Goal: Task Accomplishment & Management: Manage account settings

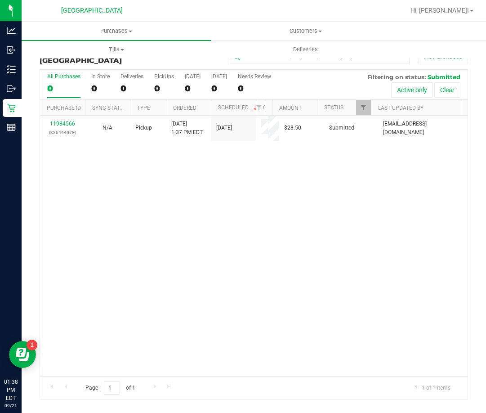
click at [225, 170] on div "11984566 (326444078) N/A Pickup 9/21/2025 1:37 PM EDT 9/21/2025 $28.50 Submitte…" at bounding box center [253, 246] width 427 height 260
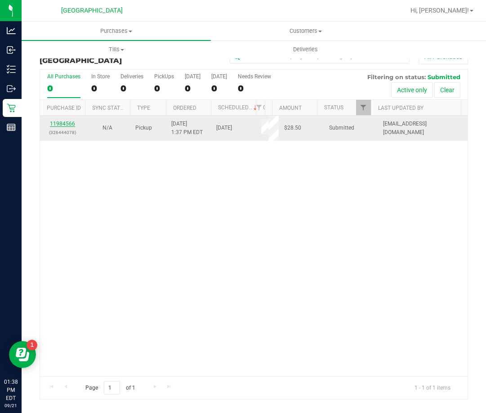
click at [60, 122] on link "11984566" at bounding box center [62, 123] width 25 height 6
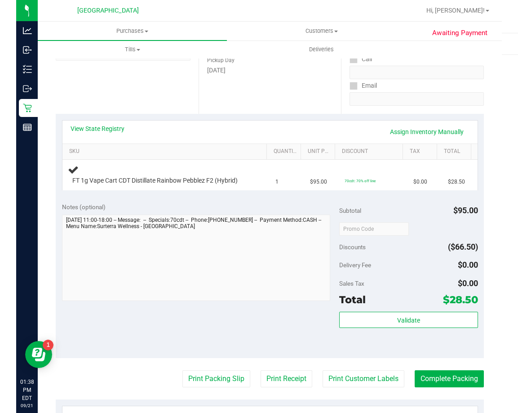
scroll to position [135, 0]
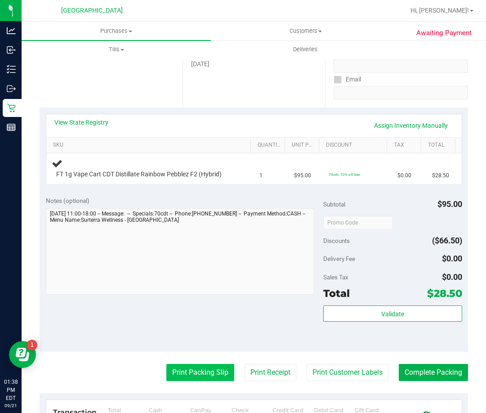
click at [205, 373] on button "Print Packing Slip" at bounding box center [200, 372] width 68 height 17
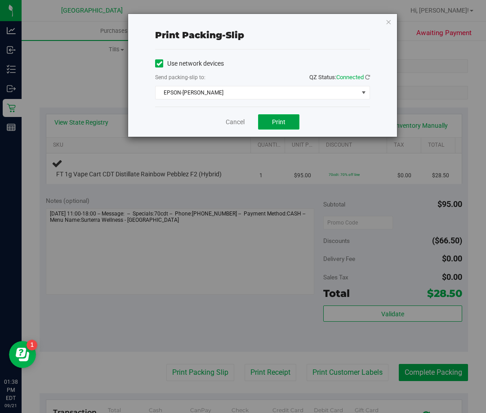
click at [272, 122] on button "Print" at bounding box center [278, 121] width 41 height 15
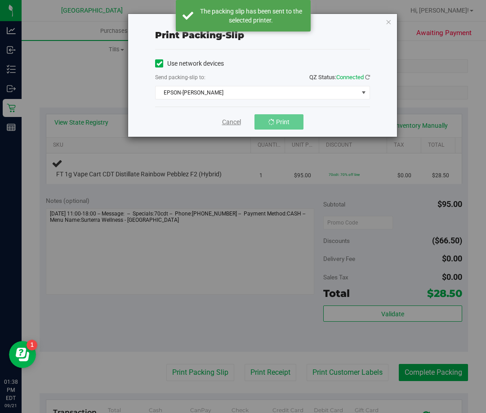
click at [229, 122] on link "Cancel" at bounding box center [231, 121] width 19 height 9
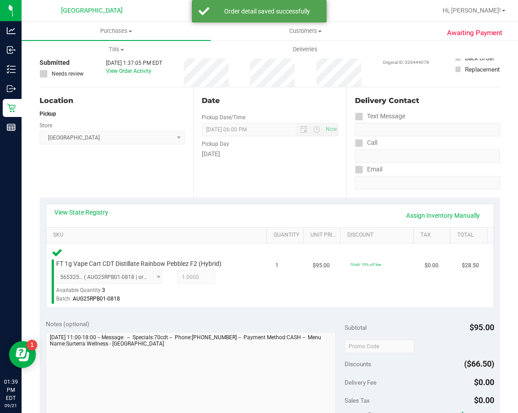
scroll to position [180, 0]
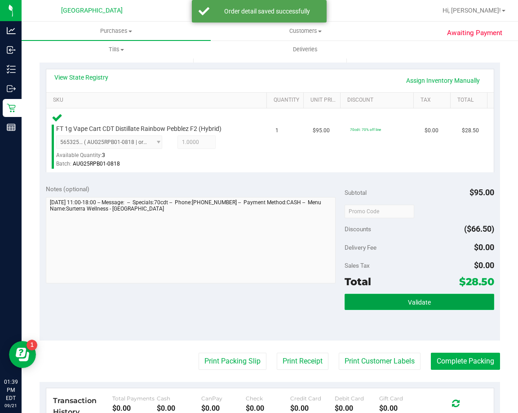
click at [434, 296] on button "Validate" at bounding box center [420, 302] width 150 height 16
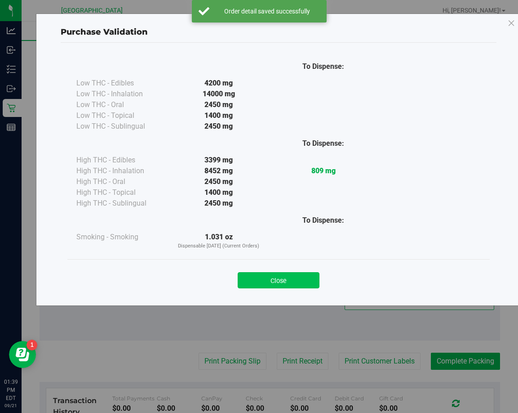
click at [289, 277] on button "Close" at bounding box center [279, 280] width 82 height 16
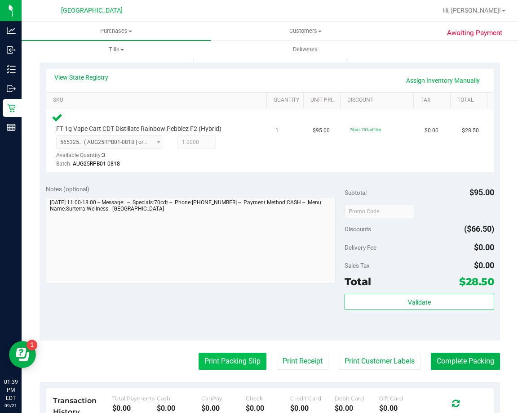
click at [240, 360] on button "Print Packing Slip" at bounding box center [233, 360] width 68 height 17
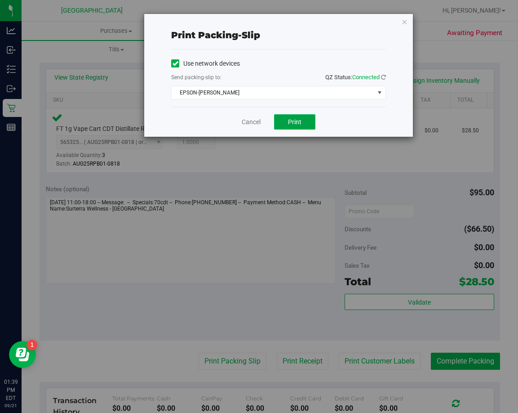
click at [300, 123] on span "Print" at bounding box center [294, 121] width 13 height 7
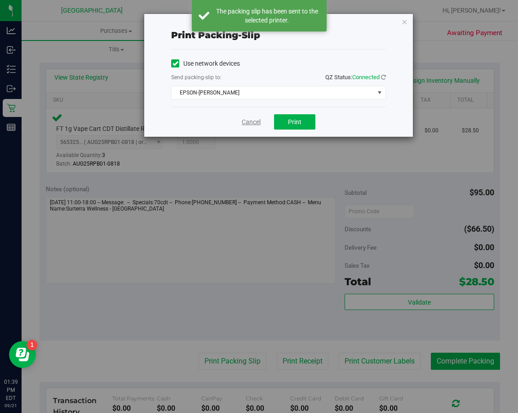
click at [242, 122] on link "Cancel" at bounding box center [251, 121] width 19 height 9
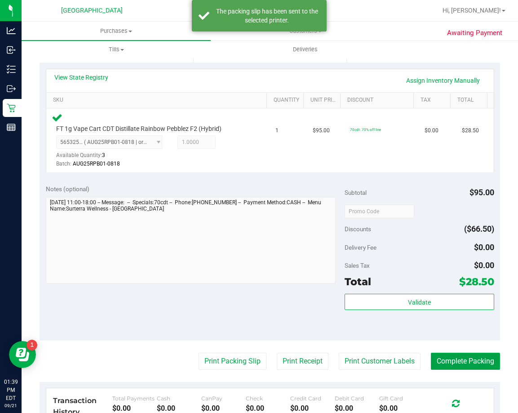
click at [460, 358] on button "Complete Packing" at bounding box center [465, 360] width 69 height 17
click at [460, 358] on button "Complete Packing" at bounding box center [462, 360] width 76 height 17
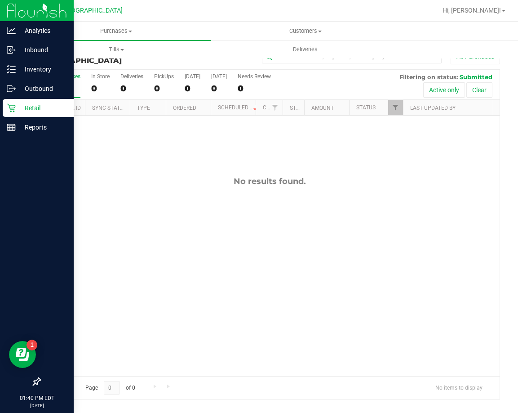
click at [22, 110] on p "Retail" at bounding box center [43, 107] width 54 height 11
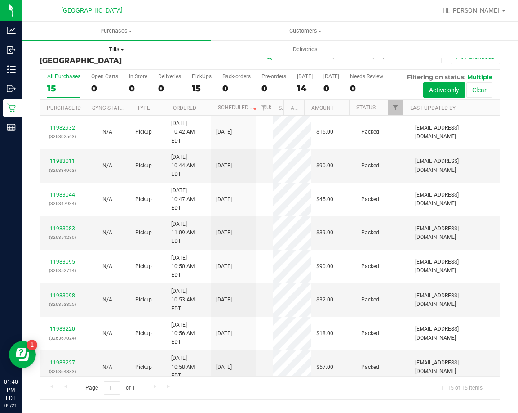
click at [120, 47] on span "Tills" at bounding box center [116, 49] width 188 height 8
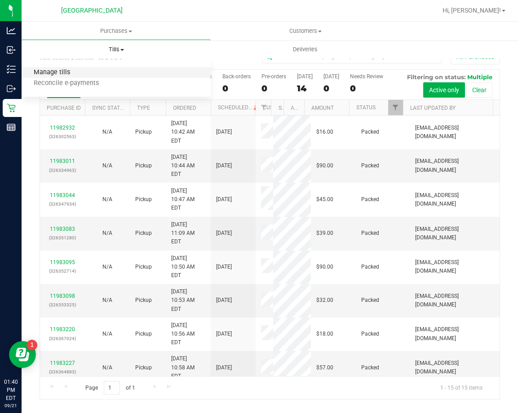
click at [55, 71] on span "Manage tills" at bounding box center [52, 73] width 61 height 8
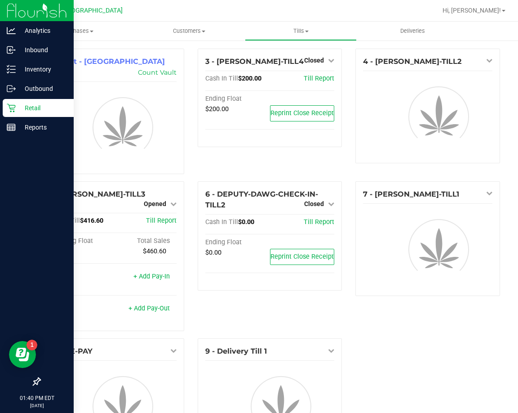
click at [34, 115] on div "Retail" at bounding box center [38, 108] width 71 height 18
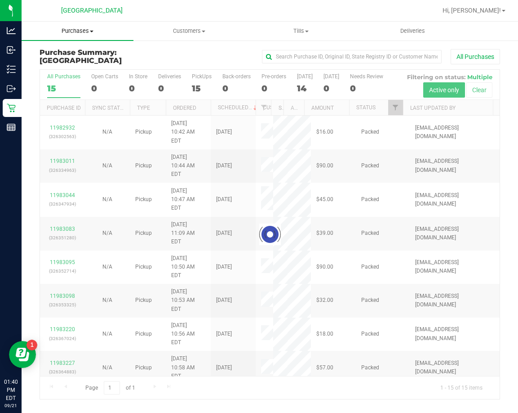
click at [80, 31] on span "Purchases" at bounding box center [78, 31] width 112 height 8
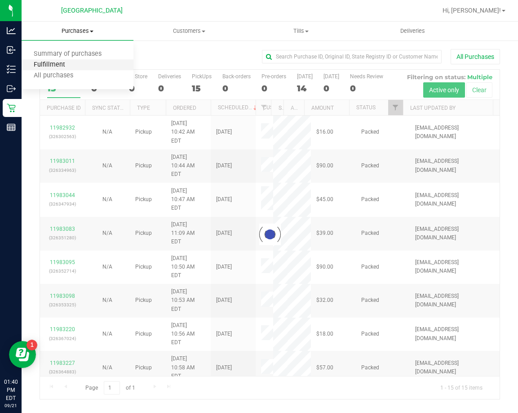
click at [49, 62] on span "Fulfillment" at bounding box center [50, 65] width 56 height 8
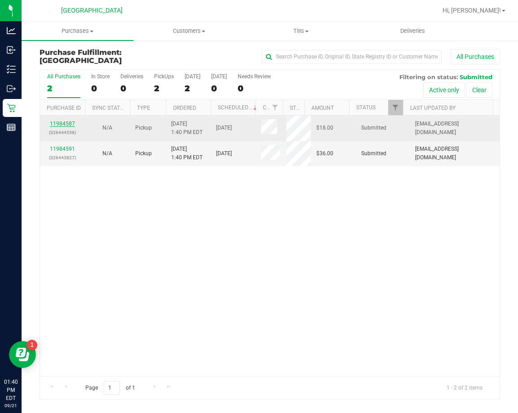
click at [69, 123] on link "11984587" at bounding box center [62, 123] width 25 height 6
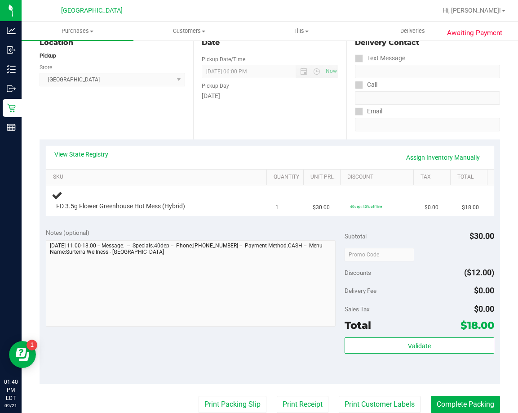
scroll to position [135, 0]
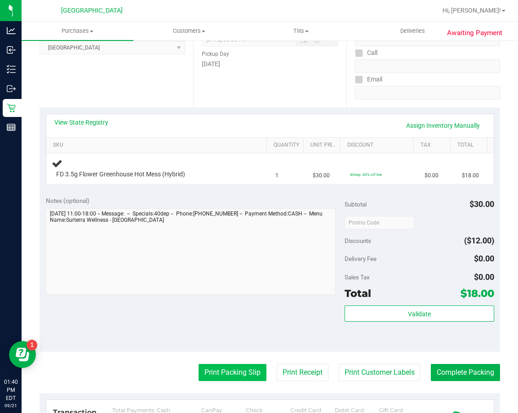
click at [249, 364] on button "Print Packing Slip" at bounding box center [233, 372] width 68 height 17
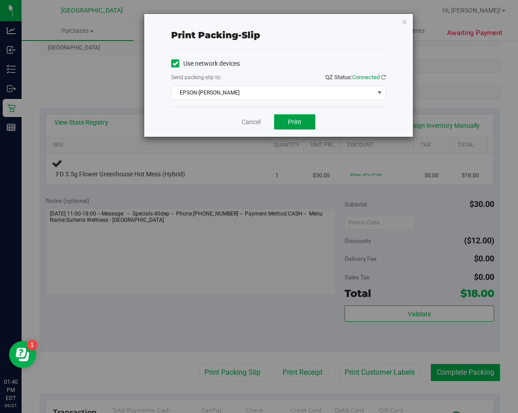
click at [293, 118] on span "Print" at bounding box center [294, 121] width 13 height 7
click at [256, 121] on link "Cancel" at bounding box center [251, 121] width 19 height 9
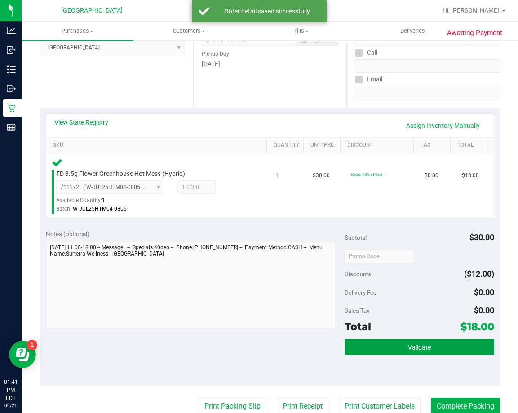
click at [383, 347] on button "Validate" at bounding box center [420, 346] width 150 height 16
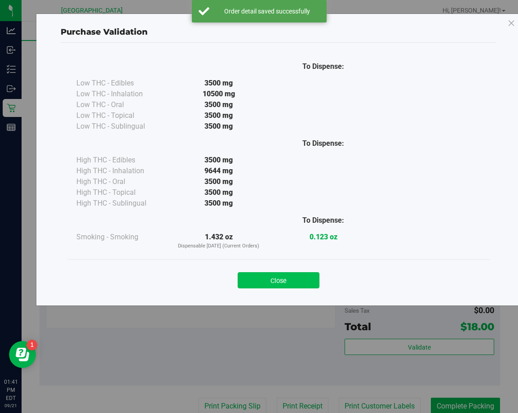
click at [292, 279] on button "Close" at bounding box center [279, 280] width 82 height 16
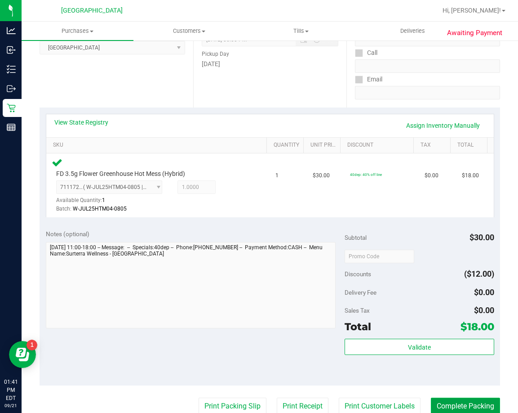
click at [454, 405] on button "Complete Packing" at bounding box center [465, 405] width 69 height 17
click at [454, 405] on button "Complete Packing" at bounding box center [462, 405] width 76 height 17
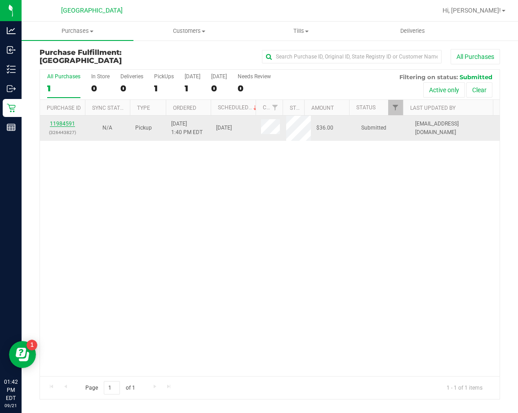
click at [60, 121] on link "11984591" at bounding box center [62, 123] width 25 height 6
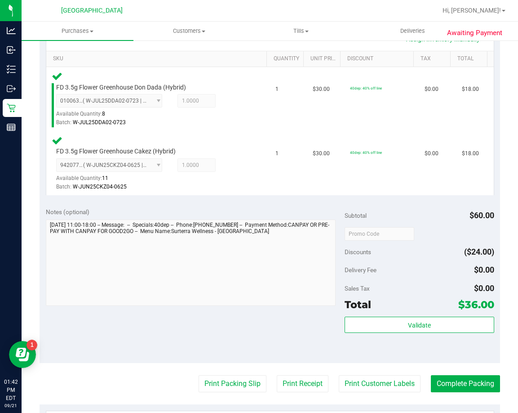
scroll to position [225, 0]
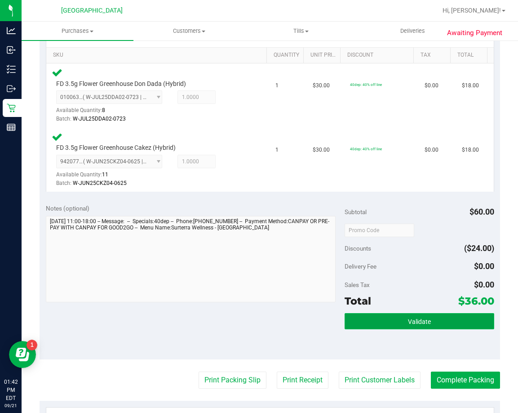
click at [396, 319] on button "Validate" at bounding box center [420, 321] width 150 height 16
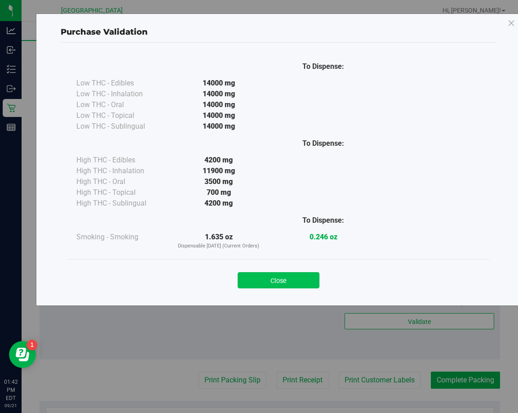
click at [280, 283] on button "Close" at bounding box center [279, 280] width 82 height 16
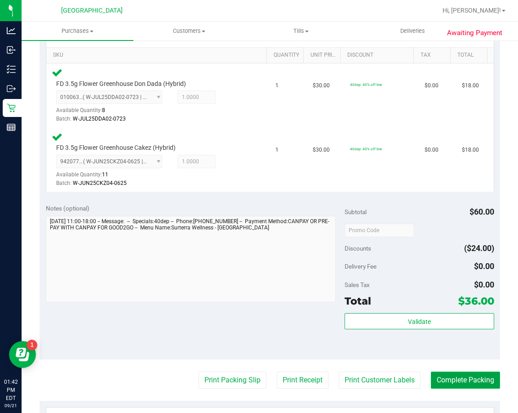
click at [458, 381] on button "Complete Packing" at bounding box center [465, 379] width 69 height 17
click at [458, 381] on button "Complete Packing" at bounding box center [462, 379] width 76 height 17
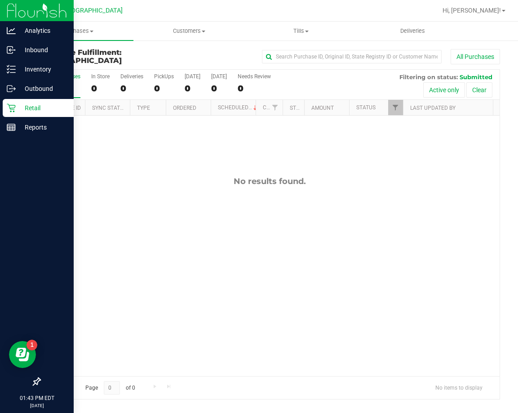
click at [15, 106] on icon at bounding box center [11, 108] width 9 height 9
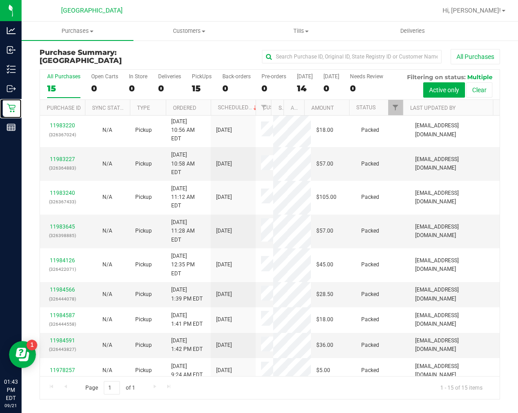
scroll to position [217, 0]
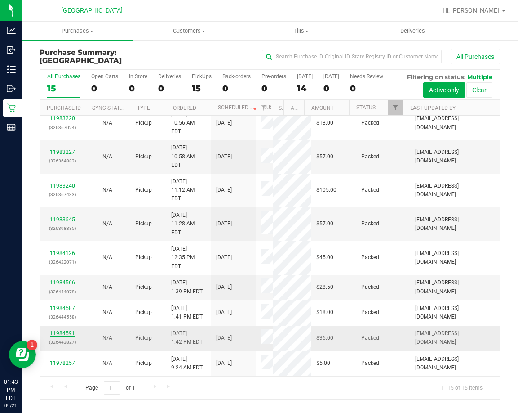
click at [63, 331] on link "11984591" at bounding box center [62, 333] width 25 height 6
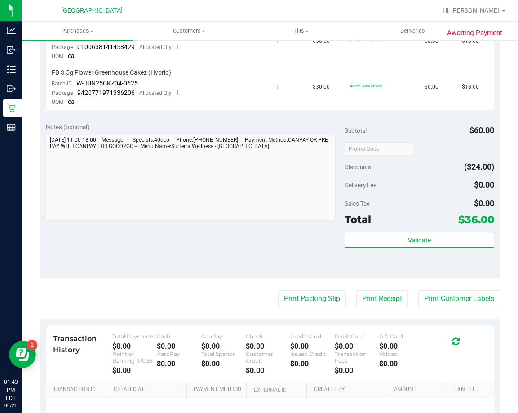
scroll to position [270, 0]
click at [299, 303] on button "Print Packing Slip" at bounding box center [312, 297] width 68 height 17
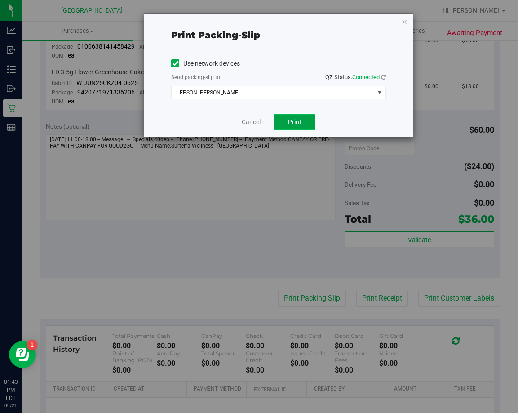
click at [304, 119] on button "Print" at bounding box center [294, 121] width 41 height 15
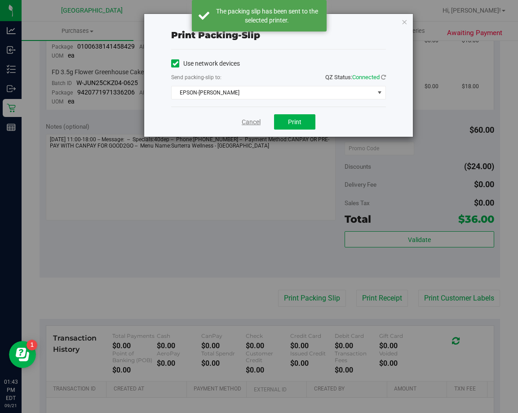
click at [249, 123] on link "Cancel" at bounding box center [251, 121] width 19 height 9
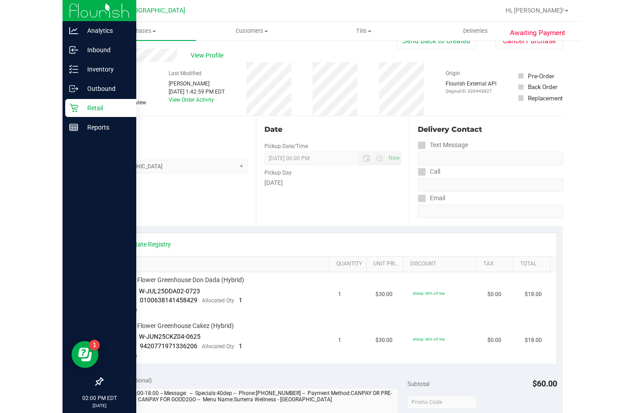
scroll to position [0, 0]
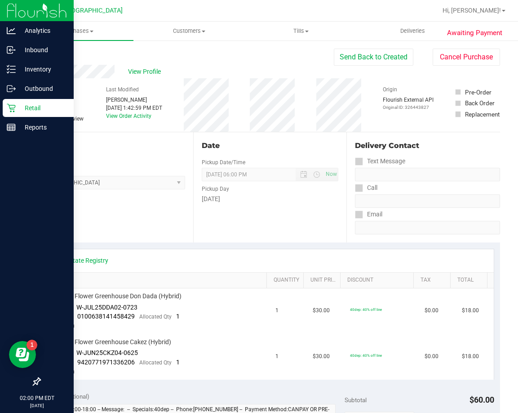
click at [20, 111] on p "Retail" at bounding box center [43, 107] width 54 height 11
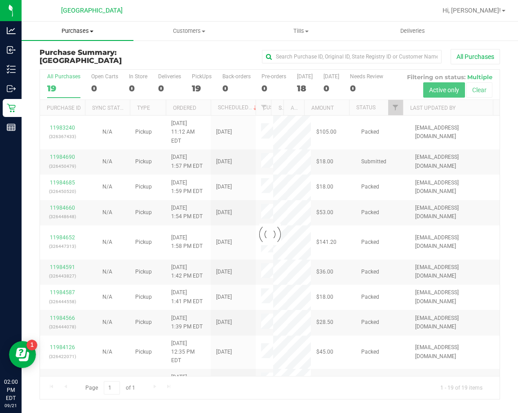
click at [91, 31] on span at bounding box center [92, 32] width 4 height 2
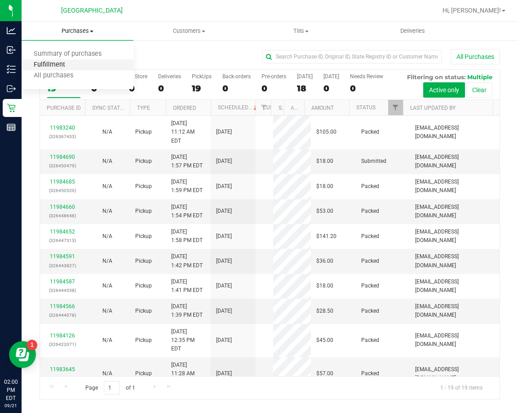
click at [57, 65] on span "Fulfillment" at bounding box center [50, 65] width 56 height 8
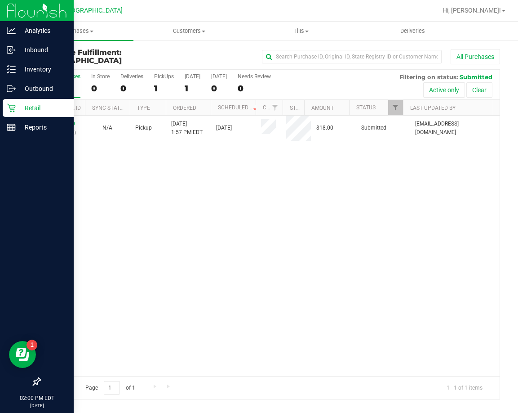
click at [25, 103] on p "Retail" at bounding box center [43, 107] width 54 height 11
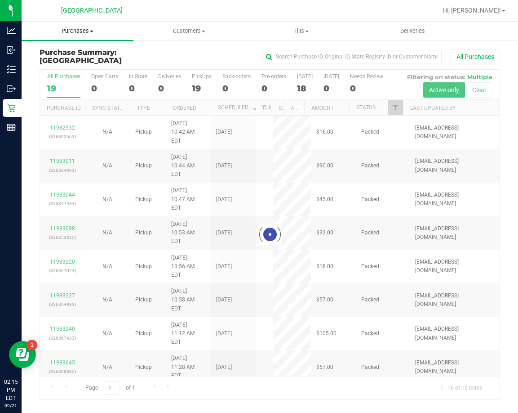
click at [87, 31] on span "Purchases" at bounding box center [78, 31] width 112 height 8
click at [83, 31] on span "Purchases" at bounding box center [78, 31] width 112 height 8
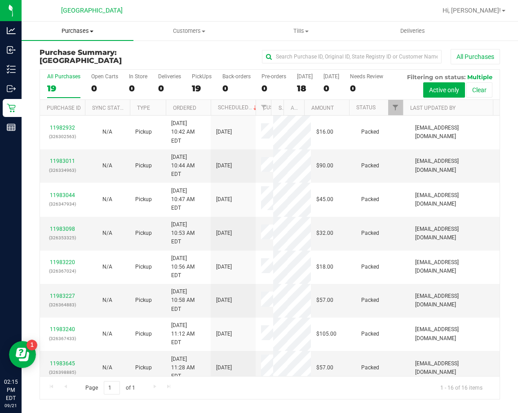
click at [78, 30] on span "Purchases" at bounding box center [78, 31] width 112 height 8
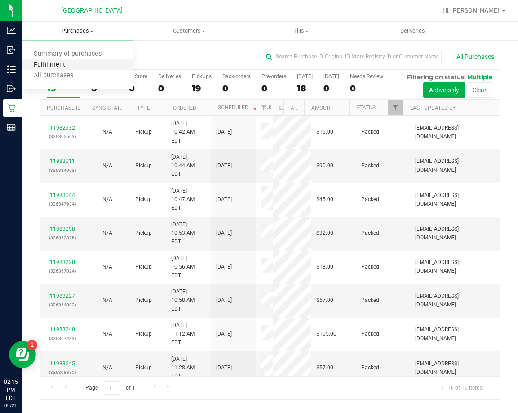
click at [60, 63] on span "Fulfillment" at bounding box center [50, 65] width 56 height 8
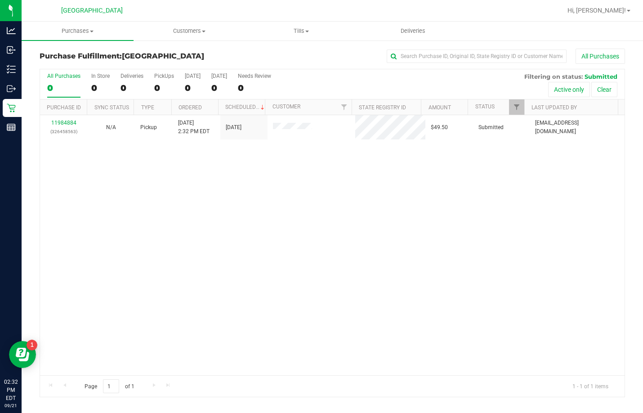
click at [299, 220] on div "11984884 (326458563) N/A Pickup 9/21/2025 2:32 PM EDT 9/21/2025 $49.50 Submitte…" at bounding box center [332, 245] width 584 height 260
click at [97, 33] on span "Purchases" at bounding box center [92, 31] width 140 height 8
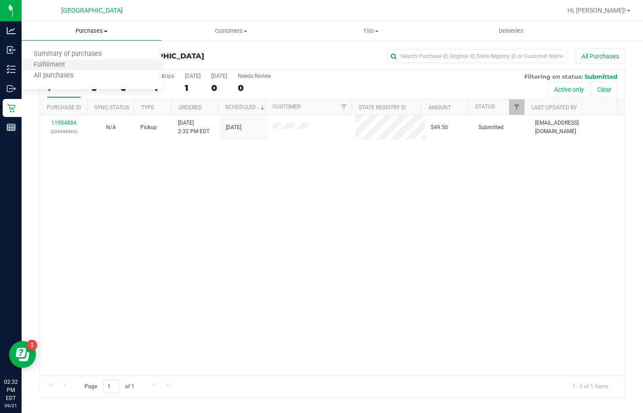
click at [62, 60] on li "Fulfillment" at bounding box center [92, 65] width 140 height 11
click at [96, 21] on nav "Palm Bay WC Hi, Eric!" at bounding box center [332, 11] width 621 height 22
click at [94, 22] on uib-tab-heading "Purchases Summary of purchases Fulfillment All purchases" at bounding box center [92, 31] width 140 height 19
click at [93, 26] on uib-tab-heading "Purchases Summary of purchases Fulfillment All purchases" at bounding box center [92, 31] width 140 height 19
click at [90, 27] on span "Purchases" at bounding box center [92, 31] width 140 height 8
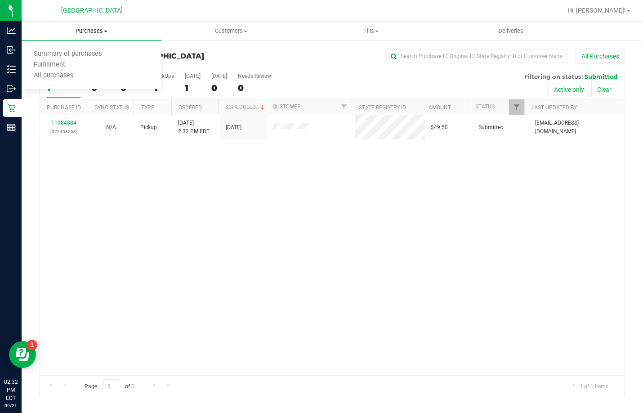
click at [84, 32] on span "Purchases" at bounding box center [92, 31] width 140 height 8
click at [88, 27] on span "Purchases" at bounding box center [92, 31] width 140 height 8
click at [249, 253] on div "11984884 (326458563) N/A Pickup 9/21/2025 2:32 PM EDT 9/21/2025 $49.50 Submitte…" at bounding box center [332, 245] width 584 height 260
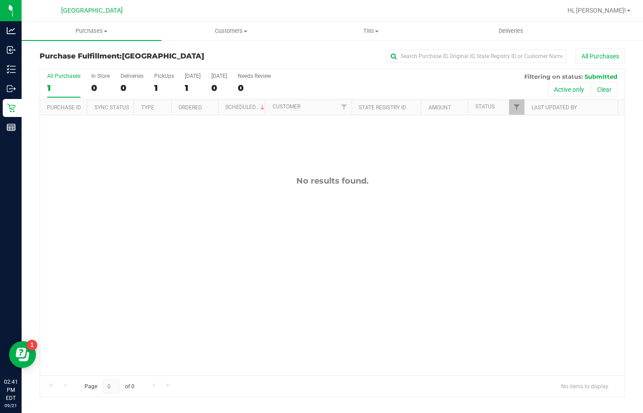
click at [186, 239] on div "No results found." at bounding box center [332, 275] width 584 height 321
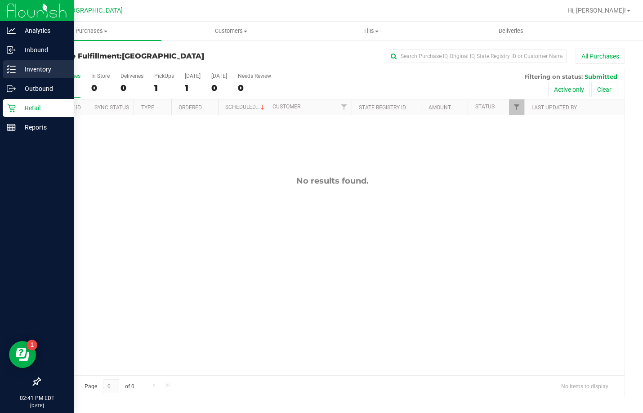
click at [28, 66] on p "Inventory" at bounding box center [43, 69] width 54 height 11
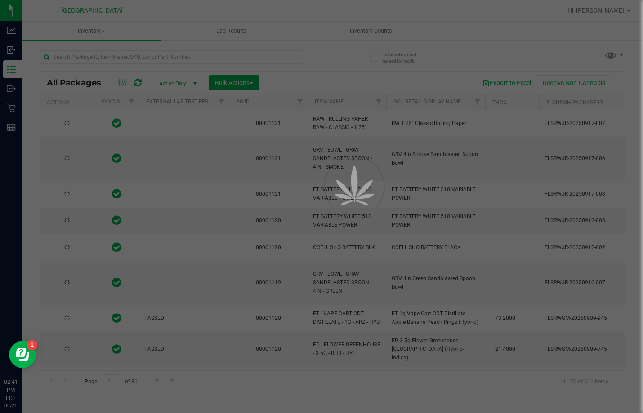
click at [154, 51] on div at bounding box center [321, 206] width 643 height 413
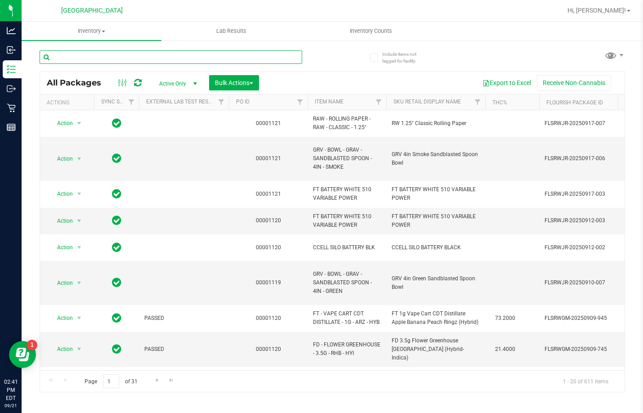
click at [151, 57] on input "text" at bounding box center [171, 56] width 263 height 13
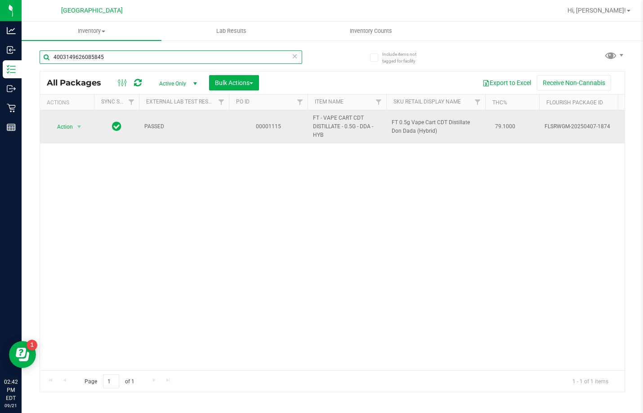
type input "4003149626085845"
click at [65, 125] on span "Action" at bounding box center [61, 126] width 24 height 13
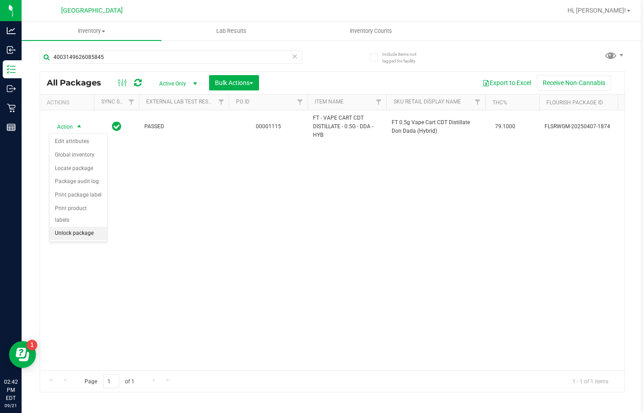
click at [85, 227] on li "Unlock package" at bounding box center [78, 233] width 58 height 13
click at [268, 255] on div "Action Action Adjust qty Create package Edit attributes Global inventory Locate…" at bounding box center [332, 240] width 584 height 260
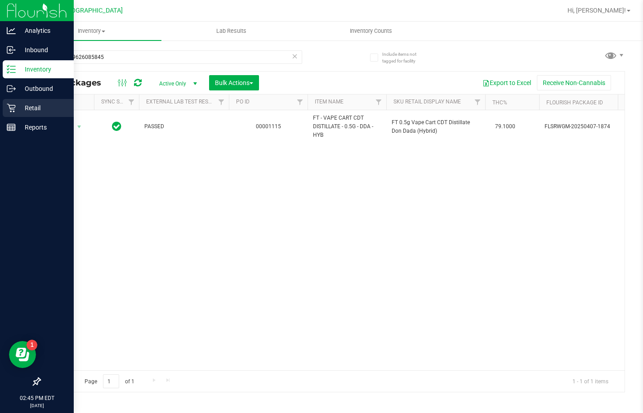
click at [13, 109] on icon at bounding box center [11, 107] width 9 height 9
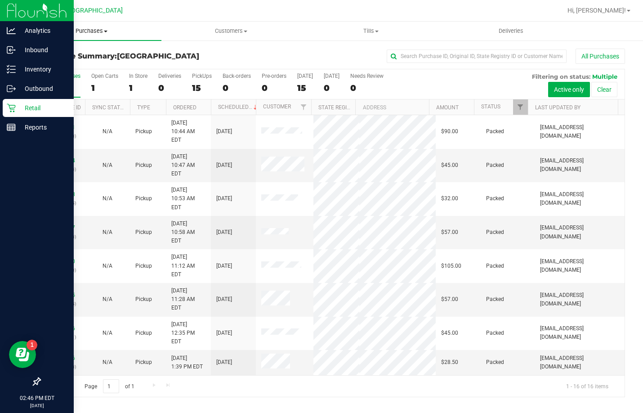
click at [90, 32] on span "Purchases" at bounding box center [92, 31] width 140 height 8
click at [62, 63] on span "Fulfillment" at bounding box center [50, 65] width 56 height 8
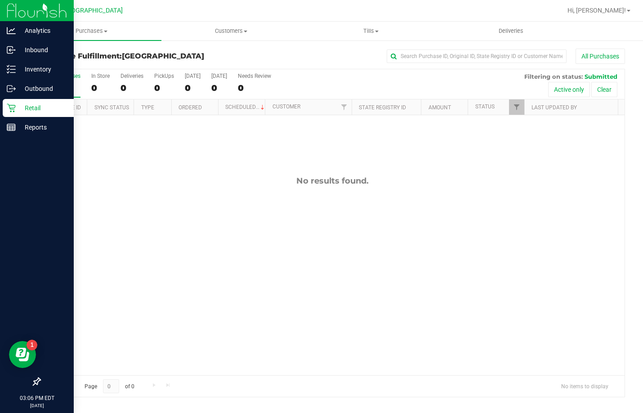
click at [122, 248] on div "No results found." at bounding box center [332, 275] width 584 height 321
click at [46, 227] on div "No results found." at bounding box center [332, 275] width 584 height 321
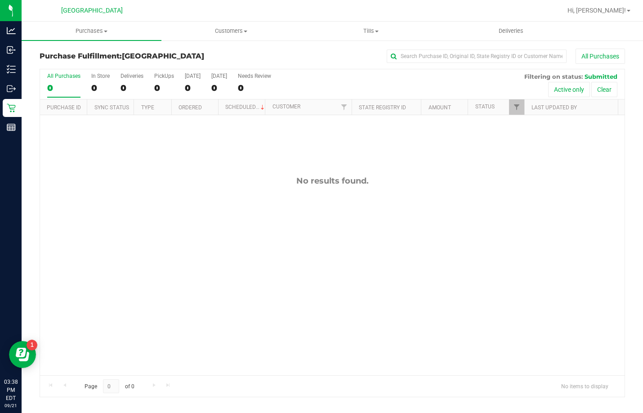
click at [53, 213] on div "No results found." at bounding box center [332, 275] width 584 height 321
click at [237, 299] on div "No results found." at bounding box center [332, 275] width 584 height 321
click at [57, 198] on div "No results found." at bounding box center [332, 275] width 584 height 321
click at [54, 211] on div "No results found." at bounding box center [332, 275] width 584 height 321
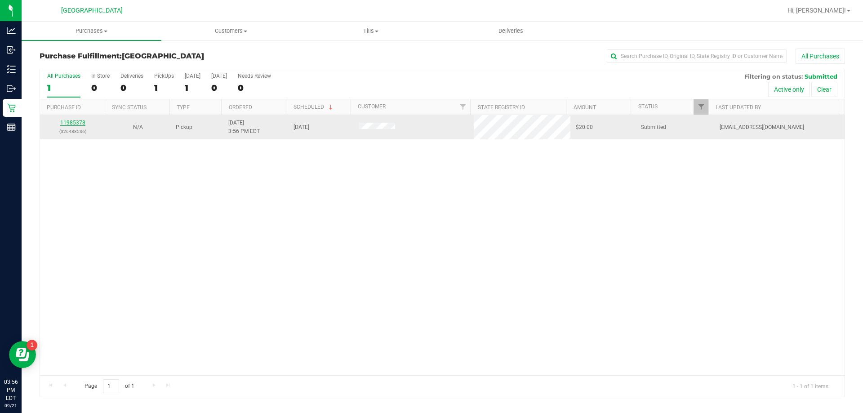
click at [64, 125] on link "11985378" at bounding box center [72, 123] width 25 height 6
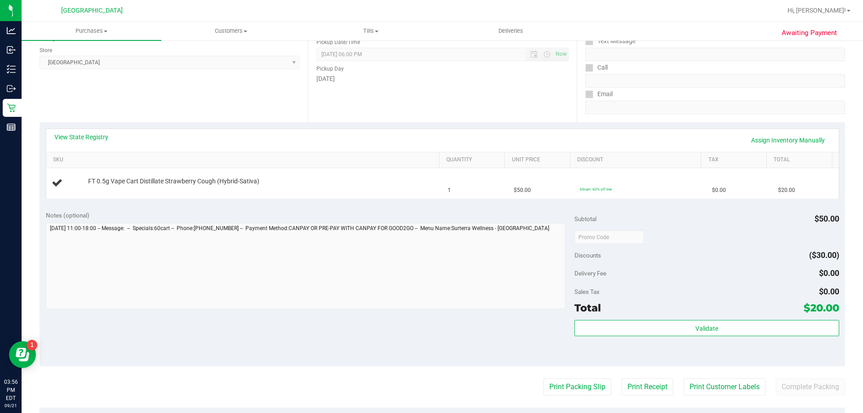
scroll to position [180, 0]
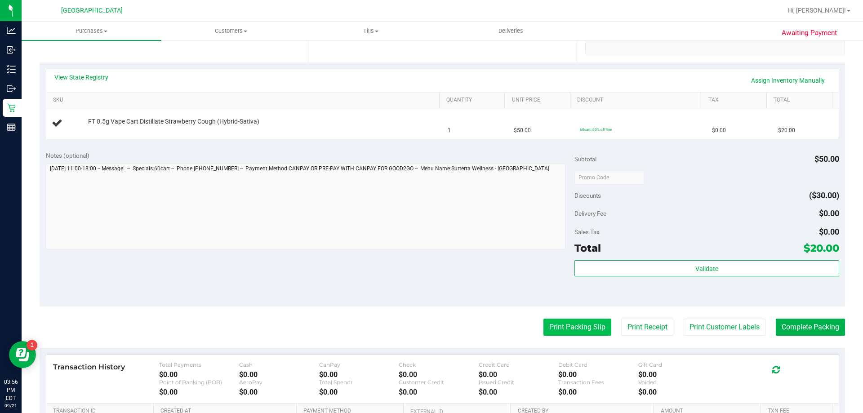
click at [553, 326] on button "Print Packing Slip" at bounding box center [577, 327] width 68 height 17
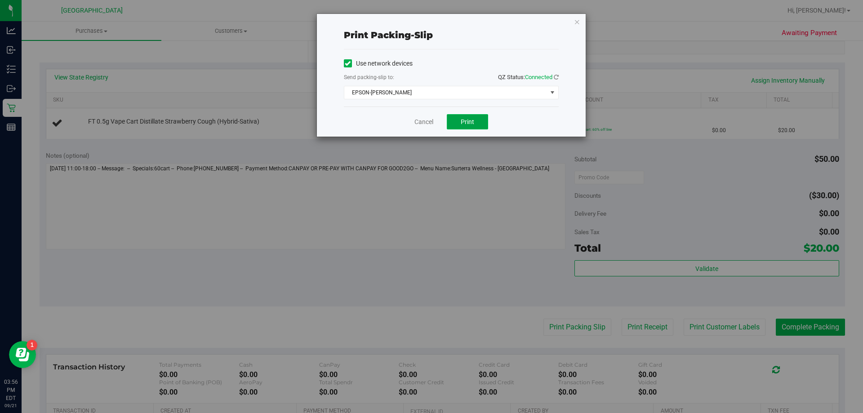
click at [467, 126] on button "Print" at bounding box center [467, 121] width 41 height 15
click at [575, 22] on icon "button" at bounding box center [577, 21] width 6 height 11
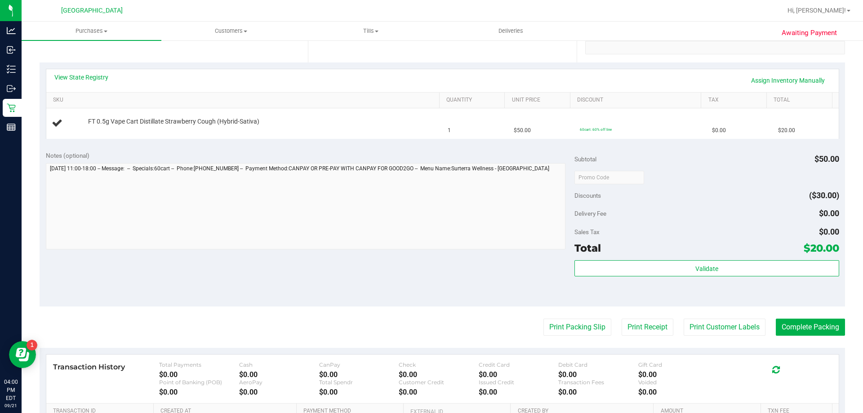
click at [326, 263] on div "Notes (optional) Subtotal $50.00 Discounts ($30.00) Delivery Fee $0.00 Sales Ta…" at bounding box center [443, 226] width 806 height 162
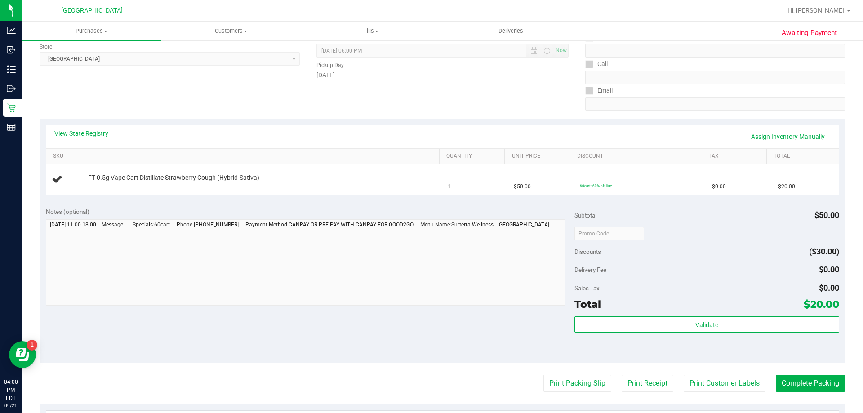
scroll to position [45, 0]
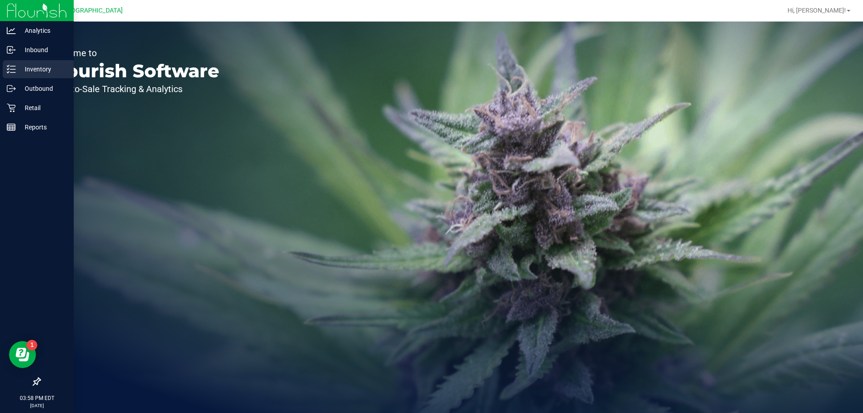
click at [37, 66] on p "Inventory" at bounding box center [43, 69] width 54 height 11
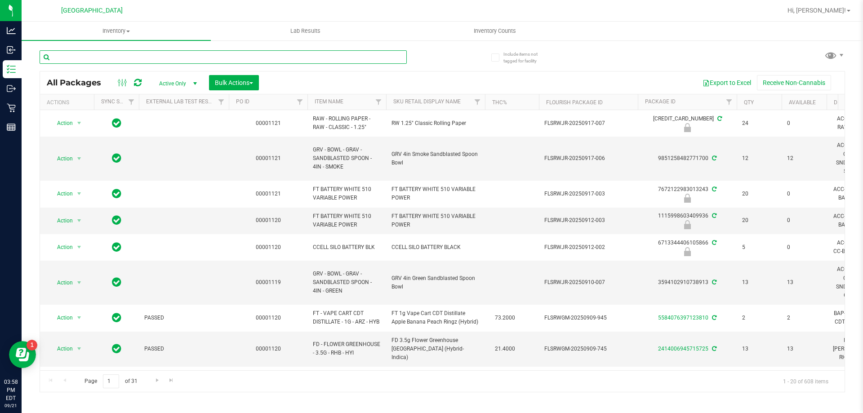
click at [183, 57] on input "text" at bounding box center [223, 56] width 367 height 13
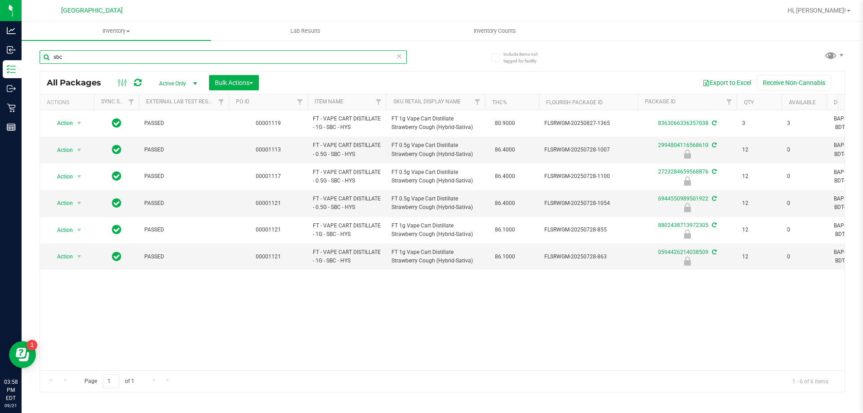
type input "sbc"
drag, startPoint x: 459, startPoint y: 343, endPoint x: 440, endPoint y: 276, distance: 69.8
click at [459, 341] on div "Action Action Adjust qty Create package Edit attributes Global inventory Locate…" at bounding box center [442, 240] width 805 height 260
click at [399, 57] on icon at bounding box center [399, 55] width 6 height 11
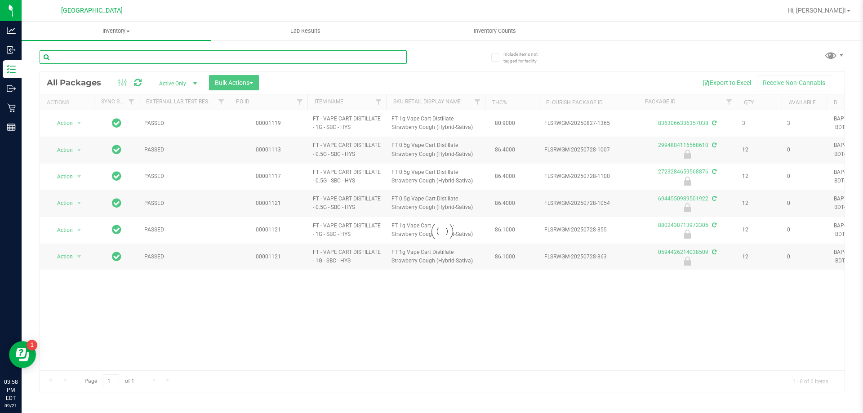
click at [357, 60] on input "text" at bounding box center [223, 56] width 367 height 13
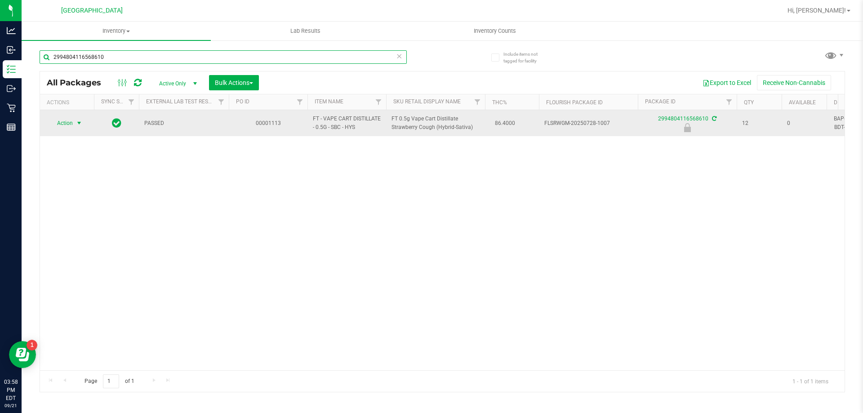
type input "2994804116568610"
click at [69, 120] on span "Action" at bounding box center [61, 123] width 24 height 13
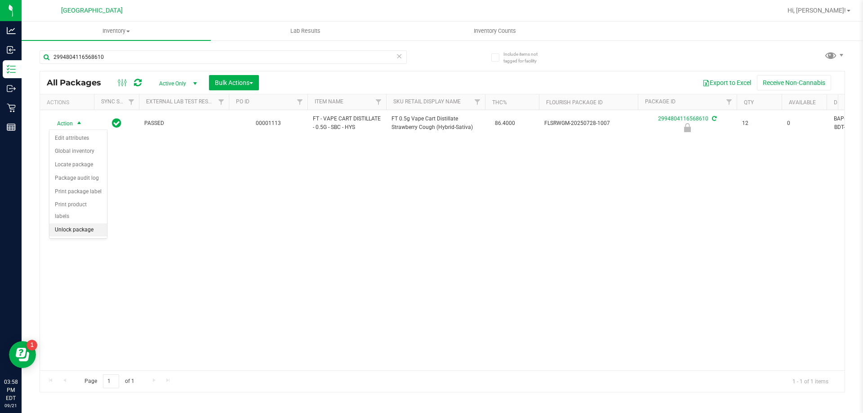
click at [90, 223] on li "Unlock package" at bounding box center [78, 229] width 58 height 13
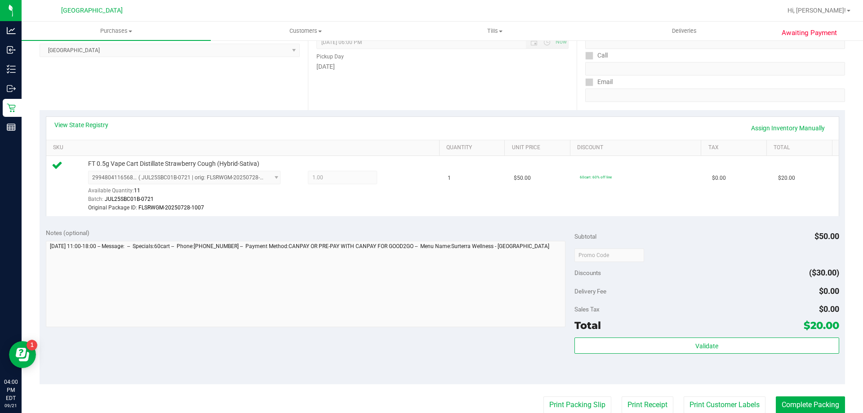
scroll to position [225, 0]
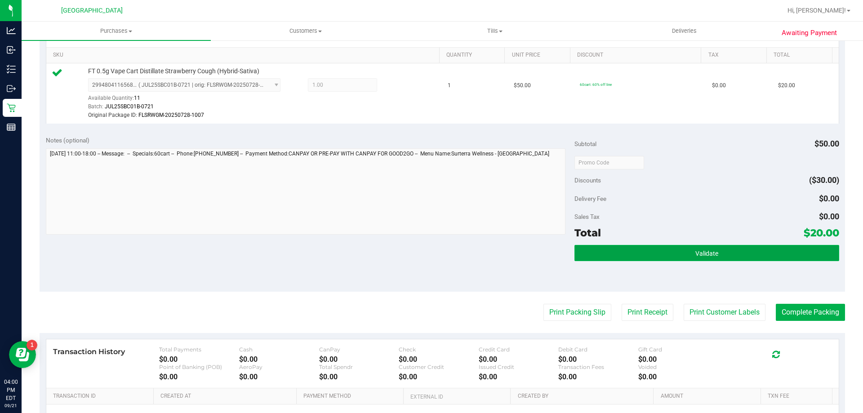
click at [705, 248] on button "Validate" at bounding box center [706, 253] width 264 height 16
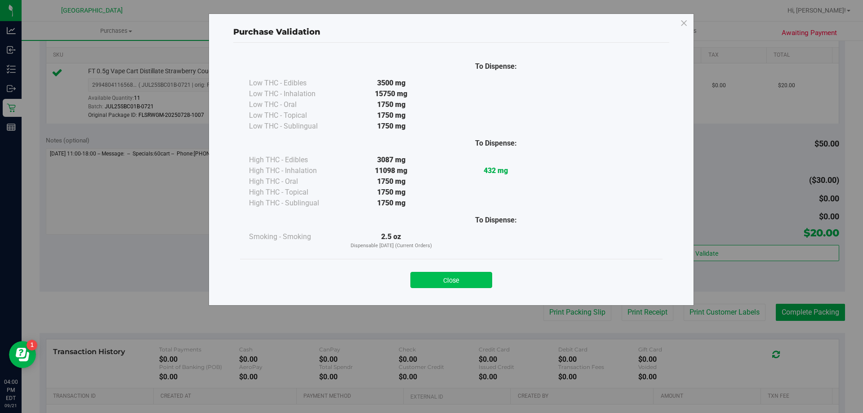
click at [450, 277] on button "Close" at bounding box center [451, 280] width 82 height 16
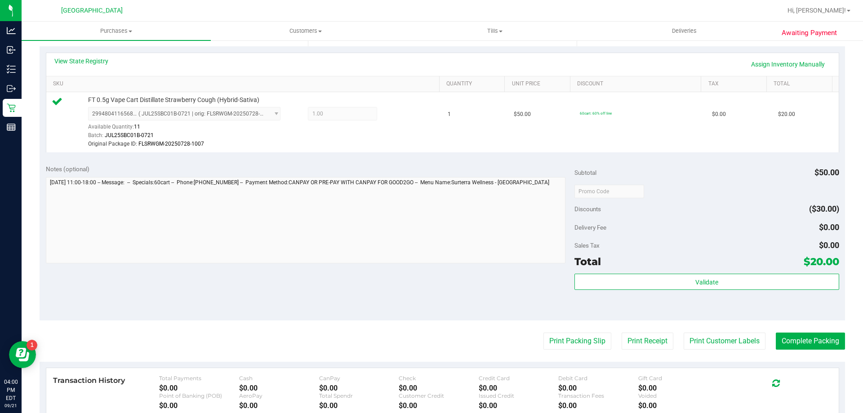
scroll to position [180, 0]
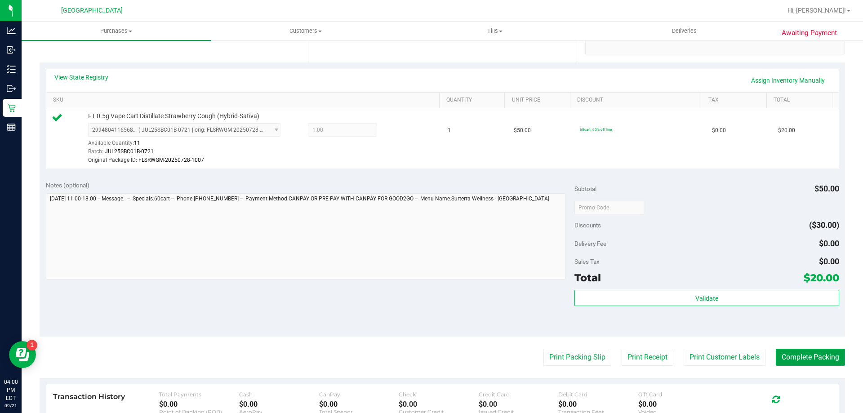
click at [792, 361] on button "Complete Packing" at bounding box center [810, 357] width 69 height 17
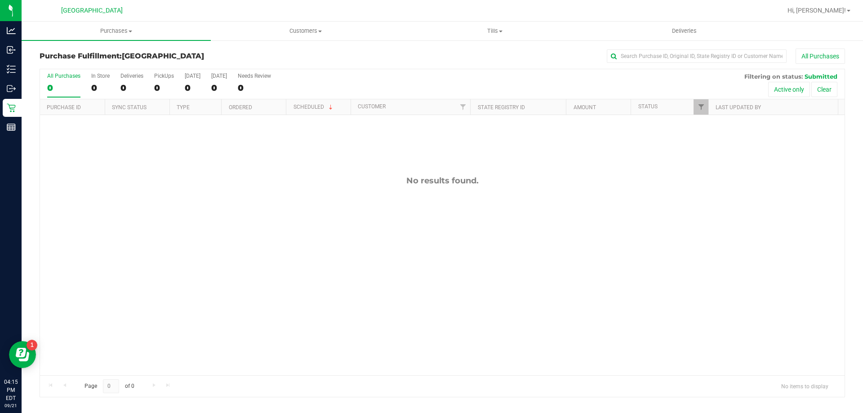
click at [111, 319] on div "No results found." at bounding box center [442, 275] width 805 height 321
click at [545, 267] on div "11985504 (326496096) N/A Pickup 9/21/2025 4:19 PM EDT 9/21/2025 $25.00 Submitte…" at bounding box center [442, 245] width 805 height 260
click at [283, 202] on div "11985504 (326496096) N/A Pickup 9/21/2025 4:19 PM EDT 9/21/2025 $25.00 Submitte…" at bounding box center [442, 245] width 805 height 260
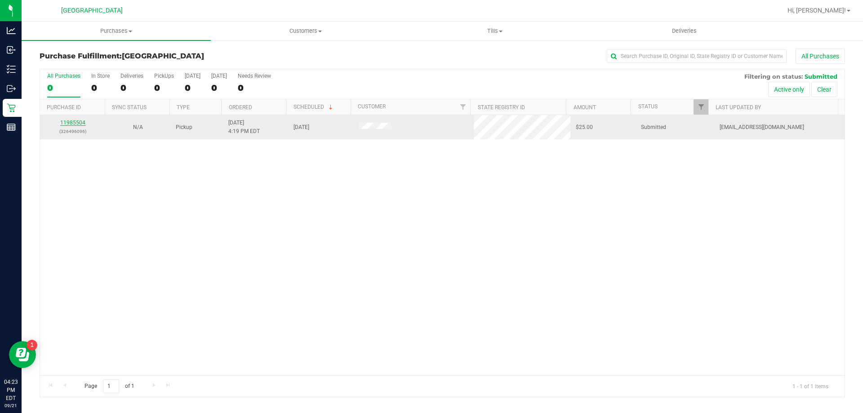
click at [73, 122] on link "11985504" at bounding box center [72, 123] width 25 height 6
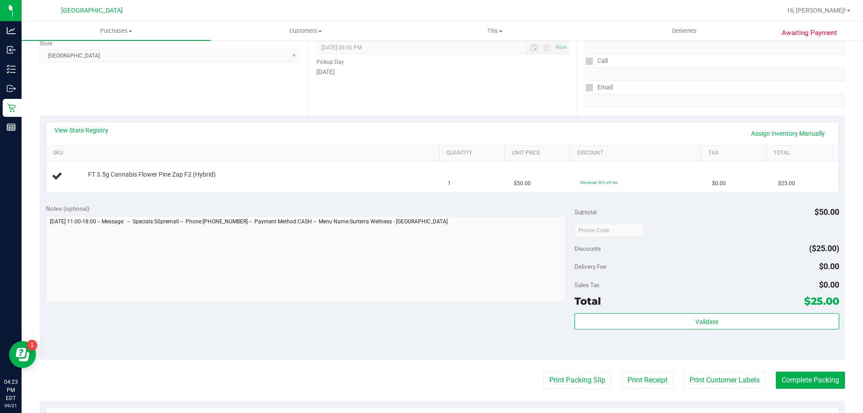
scroll to position [180, 0]
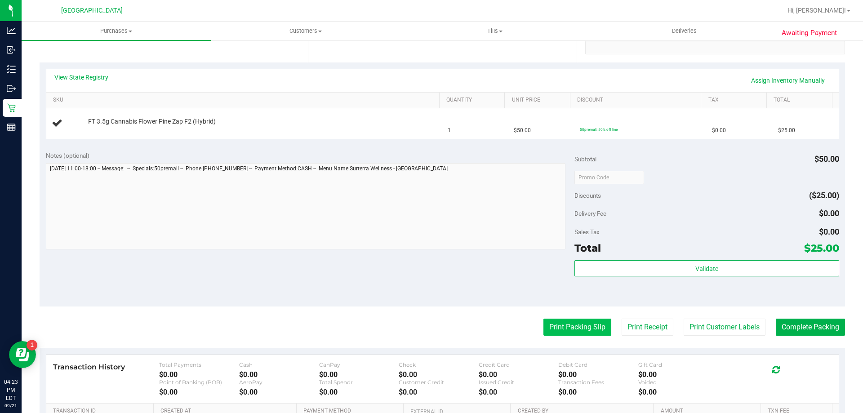
click at [576, 336] on button "Print Packing Slip" at bounding box center [577, 327] width 68 height 17
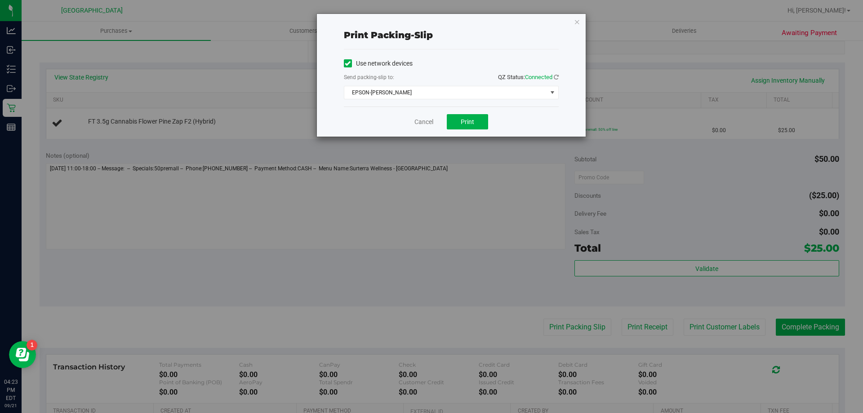
click at [476, 114] on div "Cancel Print" at bounding box center [451, 122] width 215 height 30
click at [472, 126] on button "Print" at bounding box center [467, 121] width 41 height 15
click at [422, 121] on link "Cancel" at bounding box center [423, 121] width 19 height 9
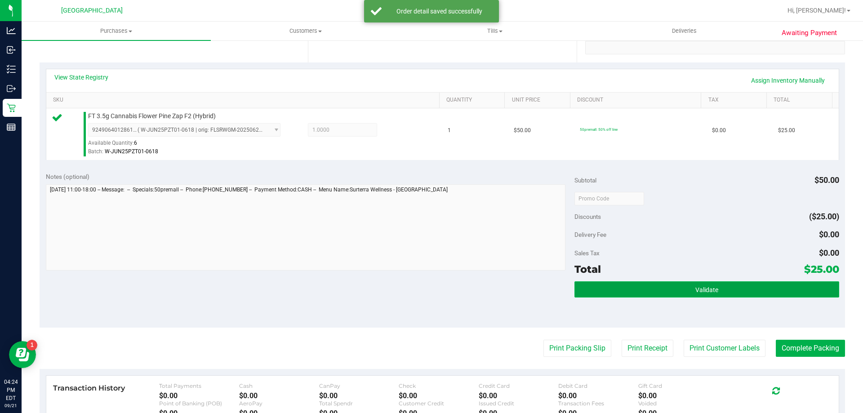
click at [705, 284] on button "Validate" at bounding box center [706, 289] width 264 height 16
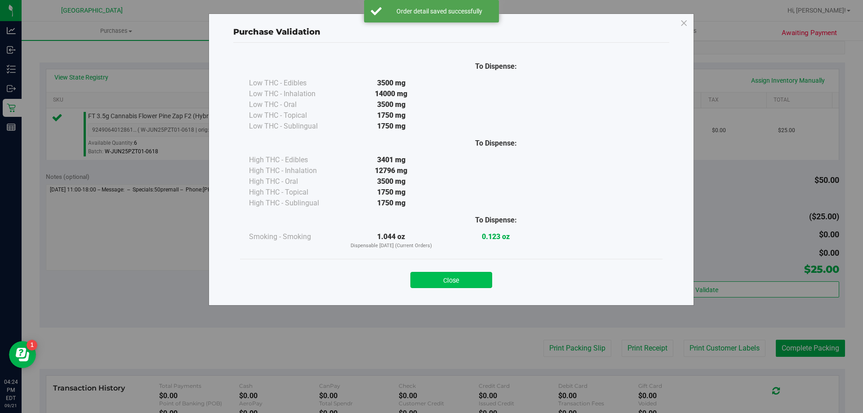
click at [460, 281] on button "Close" at bounding box center [451, 280] width 82 height 16
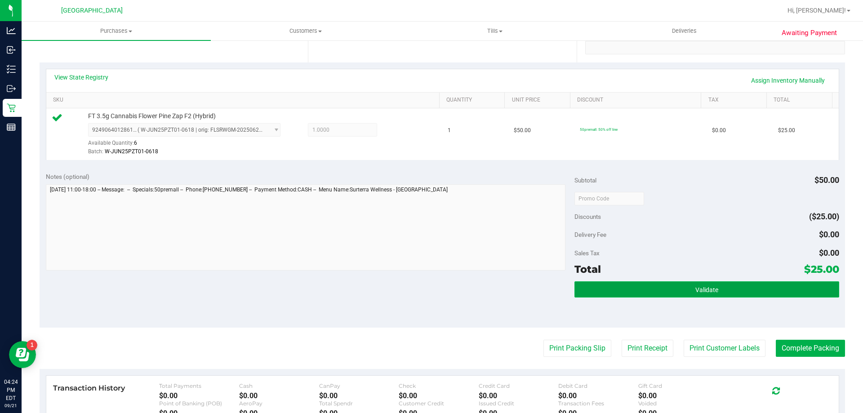
click at [747, 285] on button "Validate" at bounding box center [706, 289] width 264 height 16
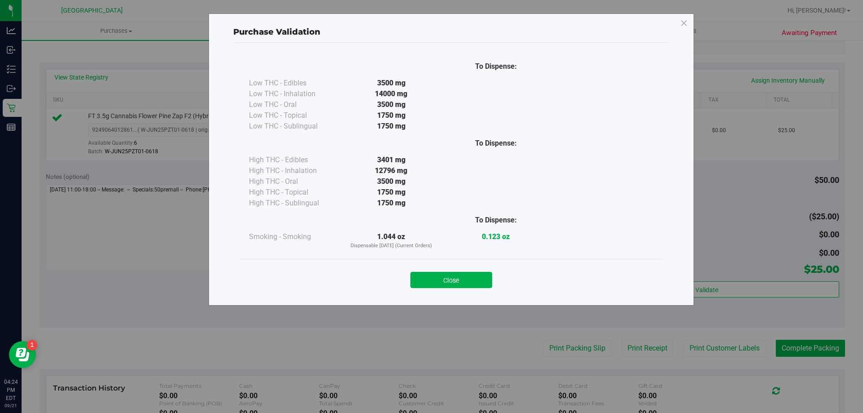
drag, startPoint x: 455, startPoint y: 283, endPoint x: 751, endPoint y: 309, distance: 296.9
click at [460, 284] on button "Close" at bounding box center [451, 280] width 82 height 16
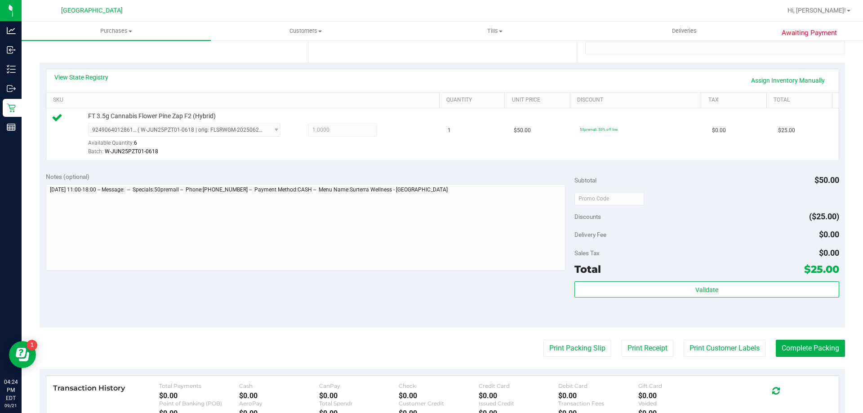
click at [826, 358] on purchase-details "Back Edit Purchase Cancel Purchase View Profile # 11985504 BioTrack ID: - Submi…" at bounding box center [443, 203] width 806 height 668
click at [818, 344] on button "Complete Packing" at bounding box center [810, 348] width 69 height 17
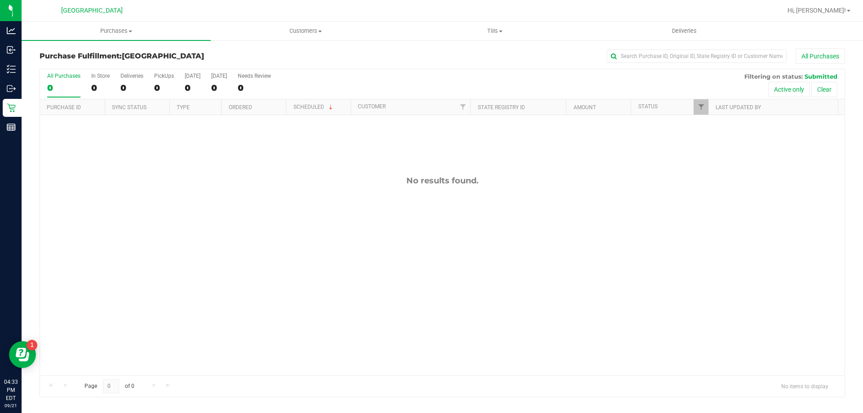
click at [57, 195] on div "No results found." at bounding box center [442, 275] width 805 height 321
click at [749, 241] on div "No results found." at bounding box center [442, 275] width 805 height 321
click at [748, 197] on div "No results found." at bounding box center [442, 275] width 805 height 321
click at [783, 254] on div "No results found." at bounding box center [442, 275] width 805 height 321
click at [792, 309] on div "No results found." at bounding box center [442, 275] width 805 height 321
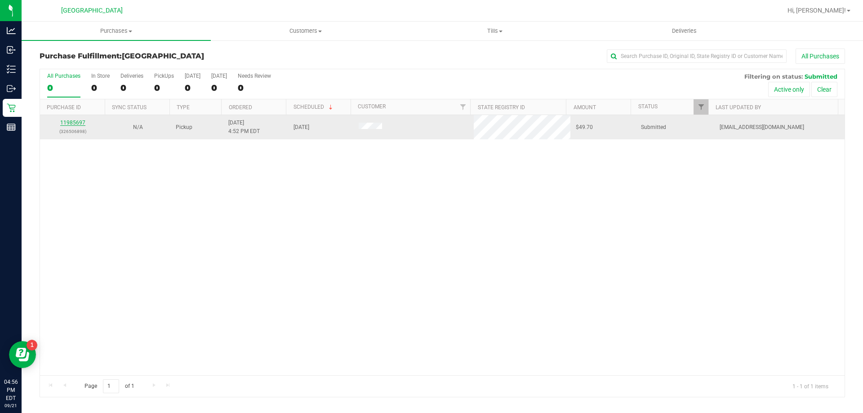
click at [64, 120] on link "11985697" at bounding box center [72, 123] width 25 height 6
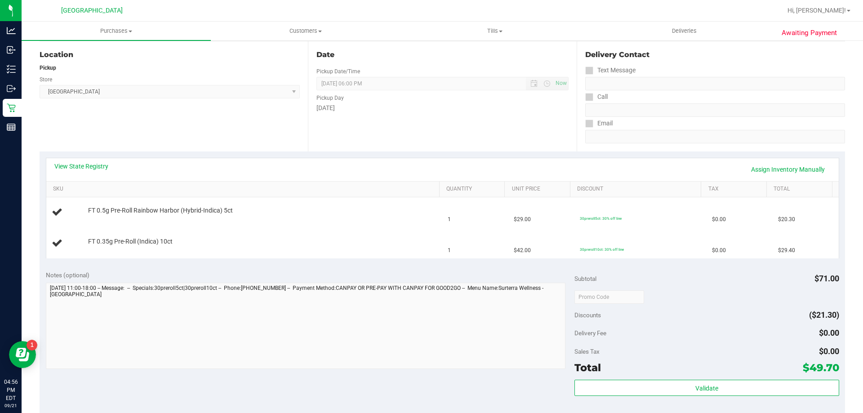
scroll to position [180, 0]
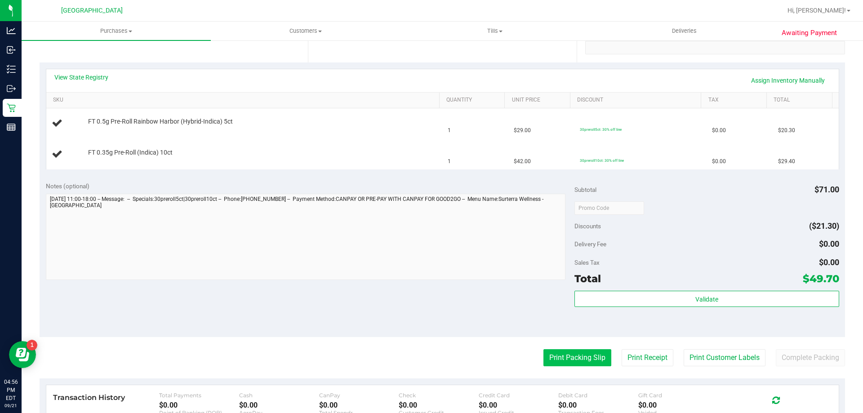
click at [564, 359] on button "Print Packing Slip" at bounding box center [577, 357] width 68 height 17
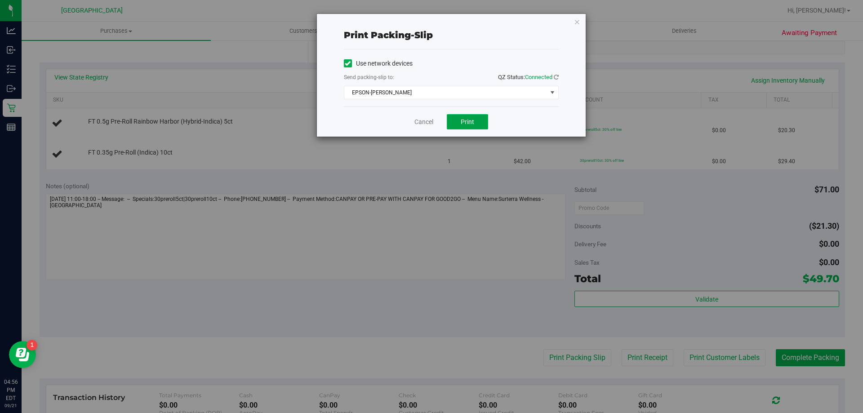
click at [465, 126] on button "Print" at bounding box center [467, 121] width 41 height 15
click at [575, 22] on icon "button" at bounding box center [577, 21] width 6 height 11
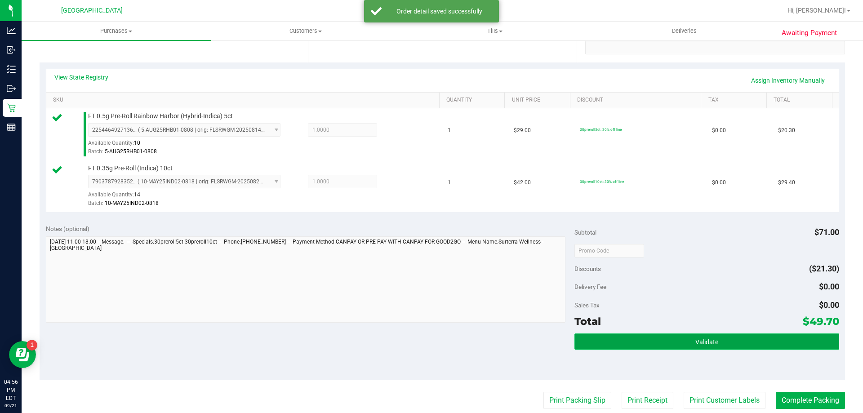
click at [704, 343] on span "Validate" at bounding box center [706, 341] width 23 height 7
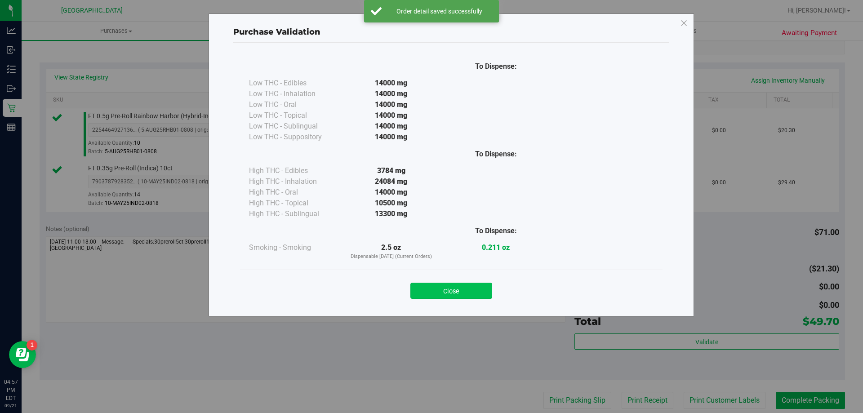
click at [451, 288] on button "Close" at bounding box center [451, 291] width 82 height 16
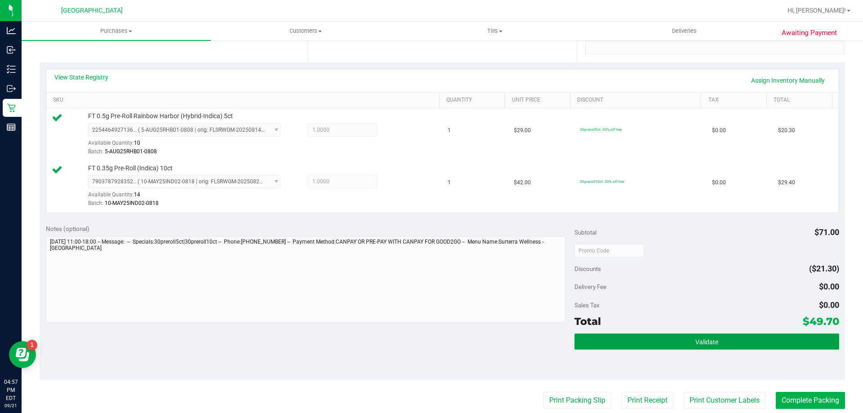
click at [718, 343] on button "Validate" at bounding box center [706, 342] width 264 height 16
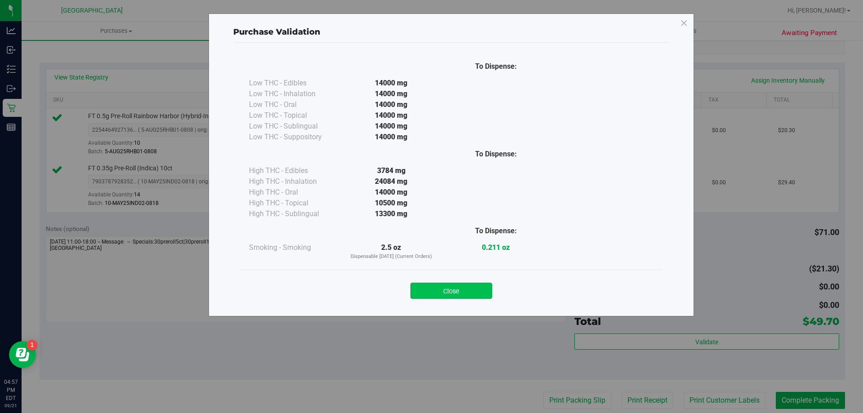
click at [453, 286] on button "Close" at bounding box center [451, 291] width 82 height 16
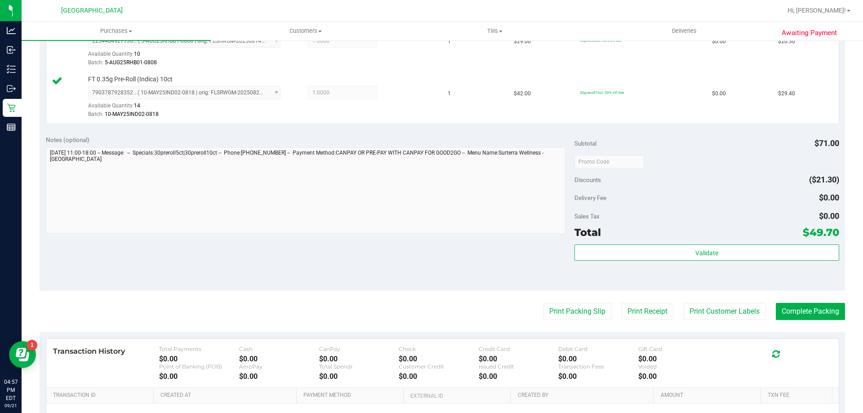
scroll to position [270, 0]
click at [806, 311] on button "Complete Packing" at bounding box center [810, 310] width 69 height 17
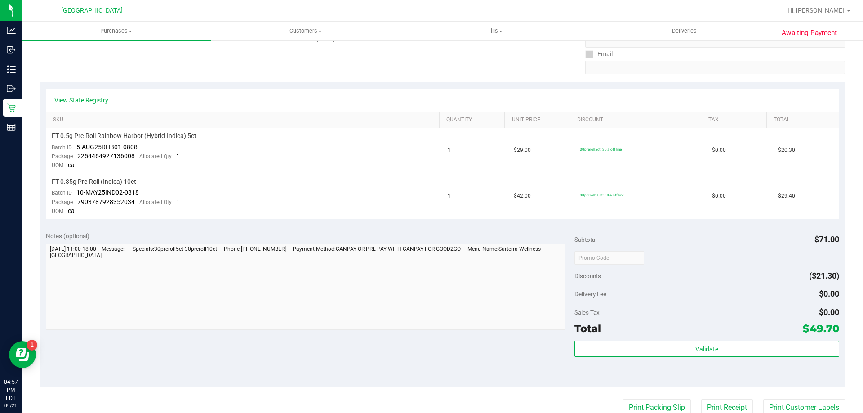
scroll to position [180, 0]
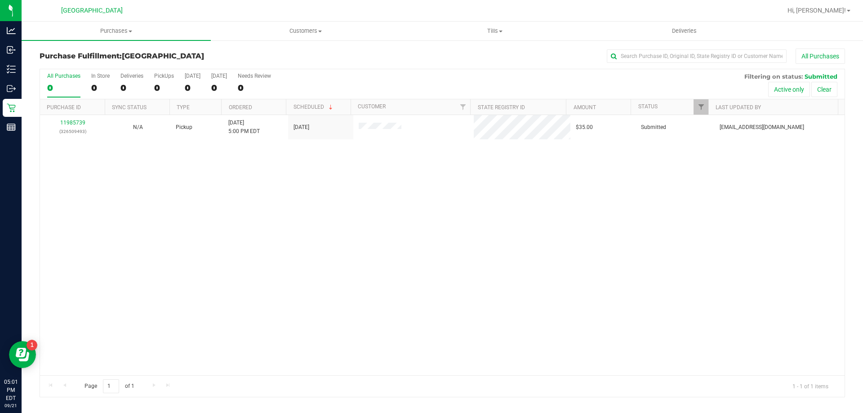
click at [61, 175] on div "11985739 (326509493) N/A Pickup 9/21/2025 5:00 PM EDT 9/21/2025 $35.00 Submitte…" at bounding box center [442, 245] width 805 height 260
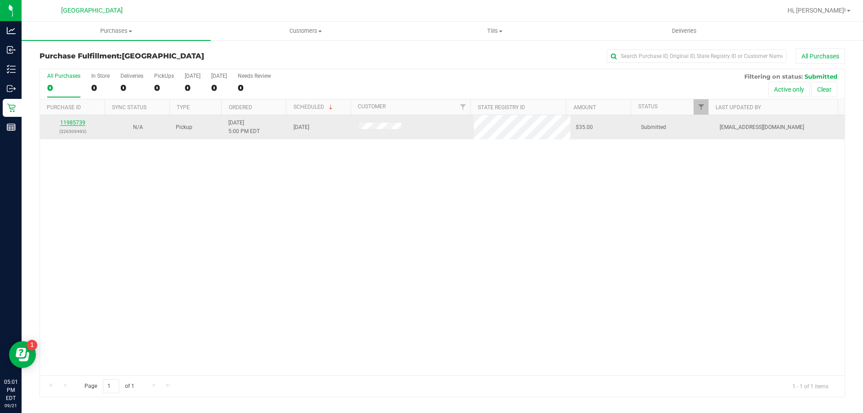
click at [73, 122] on link "11985739" at bounding box center [72, 123] width 25 height 6
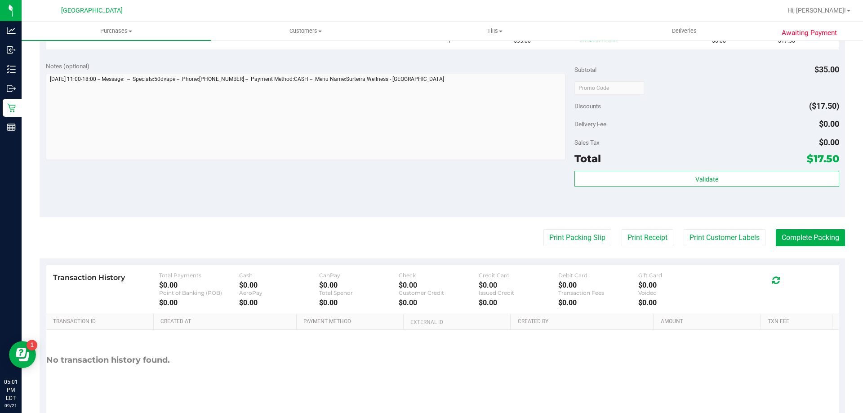
scroll to position [270, 0]
click at [573, 239] on button "Print Packing Slip" at bounding box center [577, 237] width 68 height 17
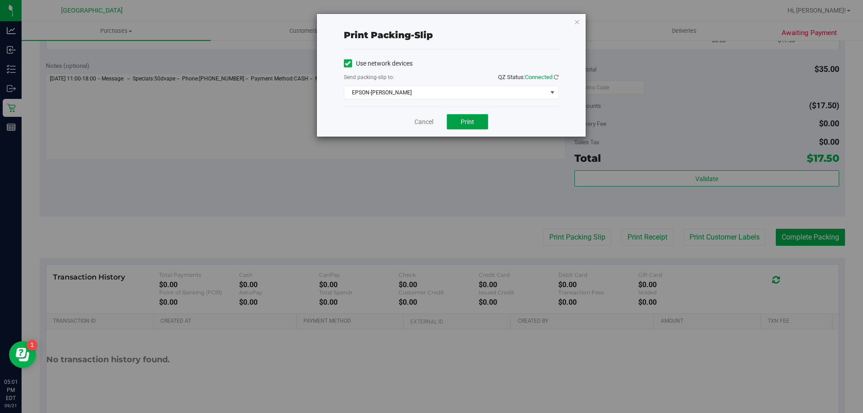
click at [467, 125] on button "Print" at bounding box center [467, 121] width 41 height 15
click at [575, 23] on icon "button" at bounding box center [577, 21] width 6 height 11
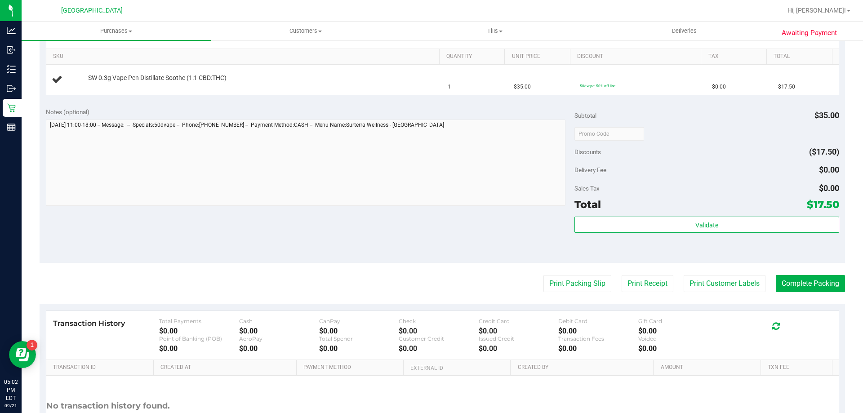
scroll to position [180, 0]
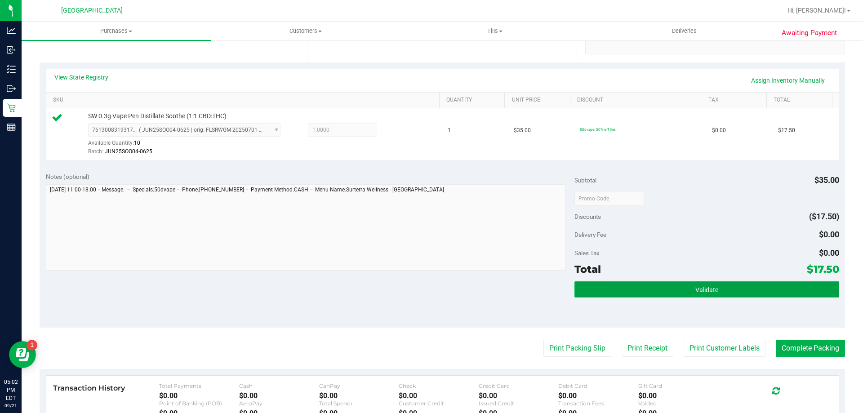
click at [698, 292] on span "Validate" at bounding box center [706, 289] width 23 height 7
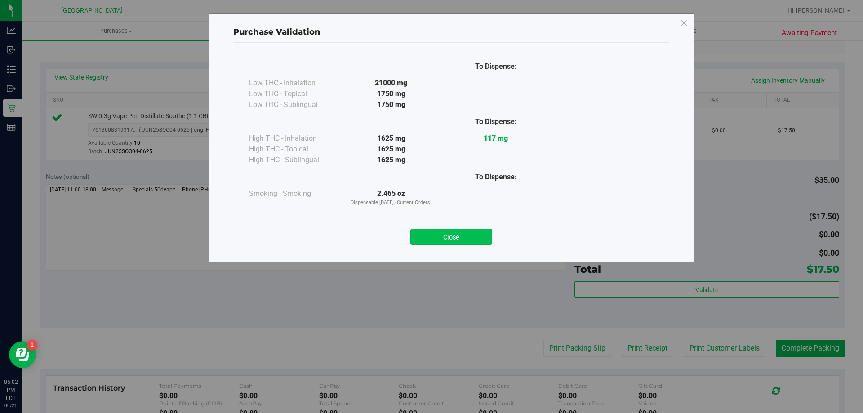
click at [448, 240] on button "Close" at bounding box center [451, 237] width 82 height 16
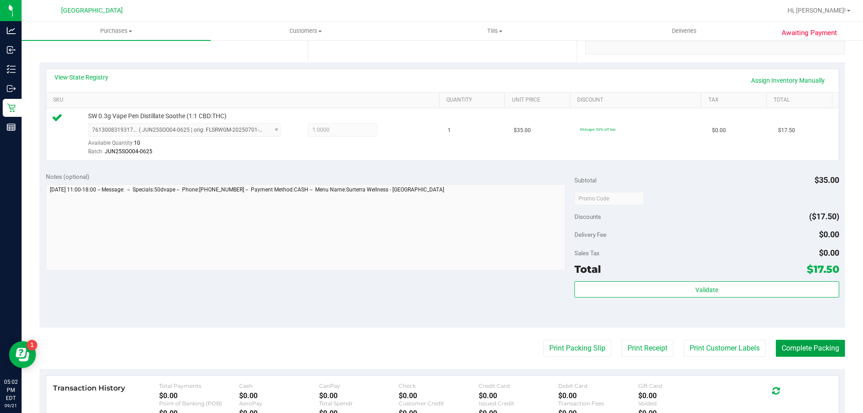
click at [803, 347] on button "Complete Packing" at bounding box center [810, 348] width 69 height 17
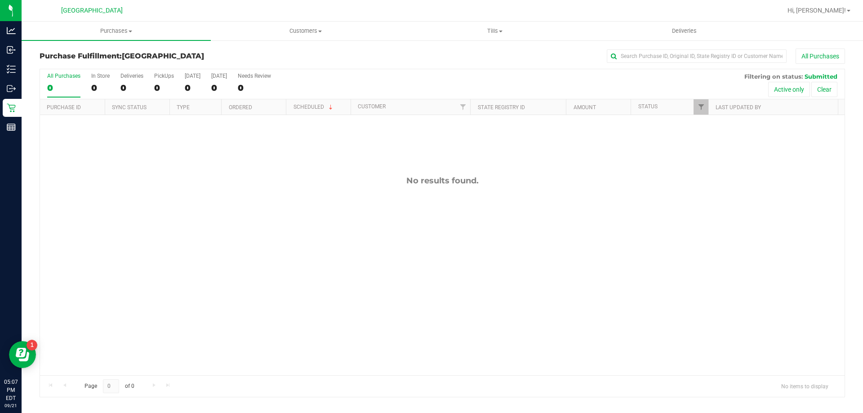
click at [70, 172] on div "No results found." at bounding box center [442, 275] width 805 height 321
click at [312, 340] on div "No results found." at bounding box center [442, 275] width 805 height 321
click at [726, 254] on div "No results found." at bounding box center [442, 275] width 805 height 321
click at [285, 266] on div "No results found." at bounding box center [442, 275] width 805 height 321
click at [723, 245] on div "No results found." at bounding box center [442, 275] width 805 height 321
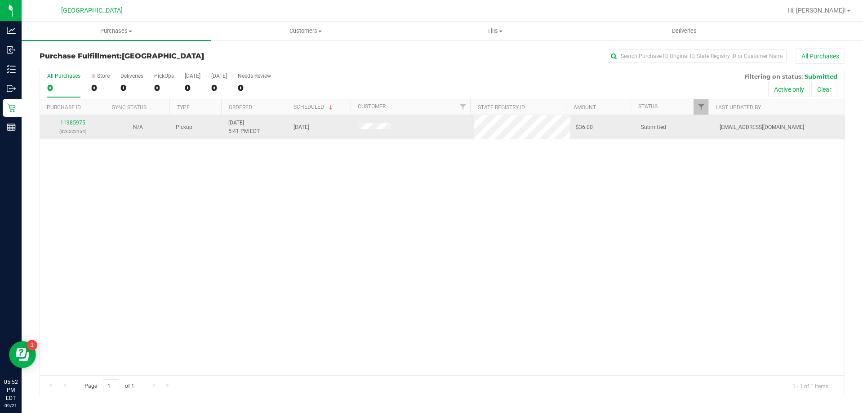
click at [74, 128] on p "(326522154)" at bounding box center [72, 131] width 54 height 9
click at [76, 123] on link "11985975" at bounding box center [72, 123] width 25 height 6
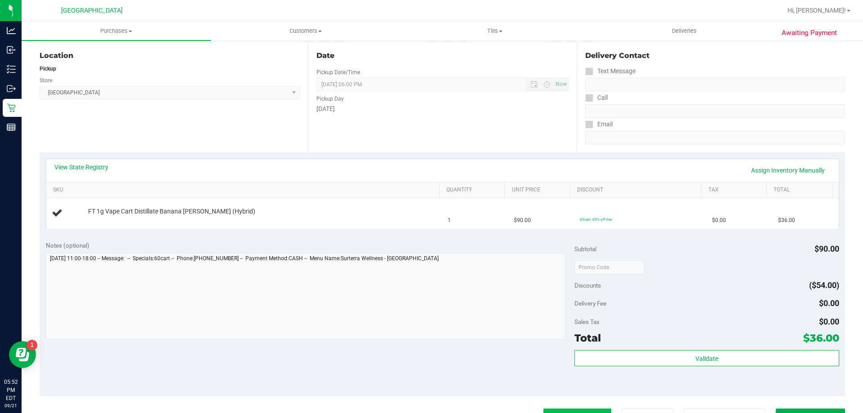
scroll to position [180, 0]
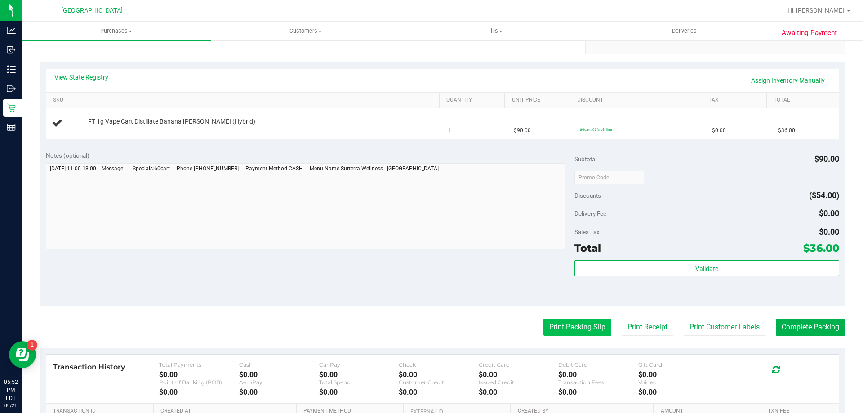
click at [592, 329] on button "Print Packing Slip" at bounding box center [577, 327] width 68 height 17
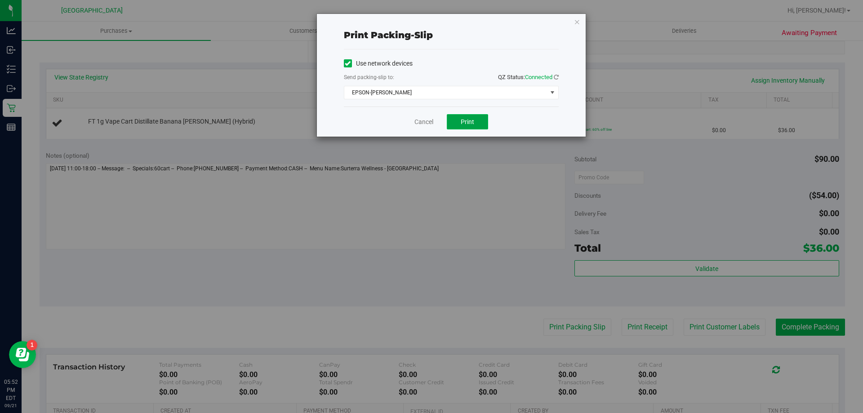
click at [468, 125] on span "Print" at bounding box center [467, 121] width 13 height 7
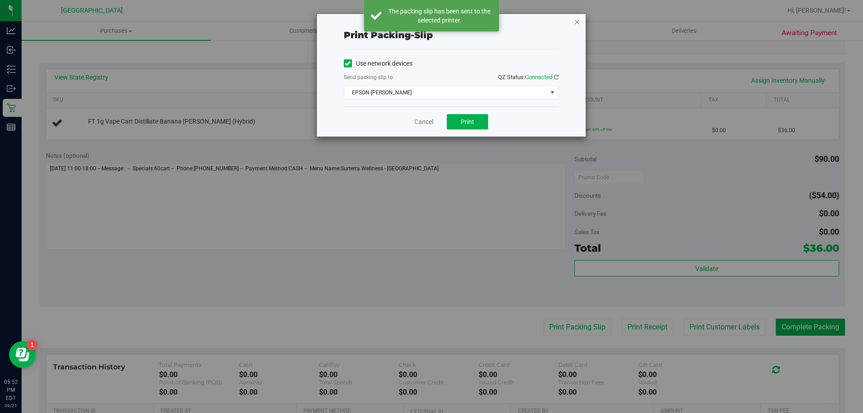
click at [576, 23] on icon "button" at bounding box center [577, 21] width 6 height 11
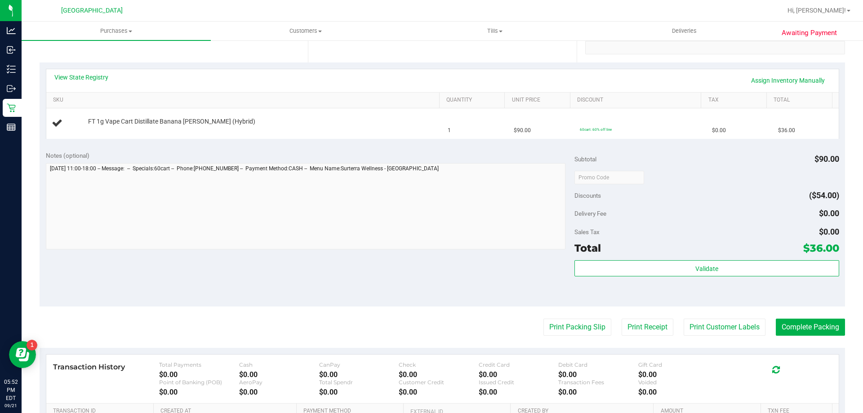
click at [477, 291] on div "Notes (optional) Subtotal $90.00 Discounts ($54.00) Delivery Fee $0.00 Sales Ta…" at bounding box center [443, 226] width 806 height 162
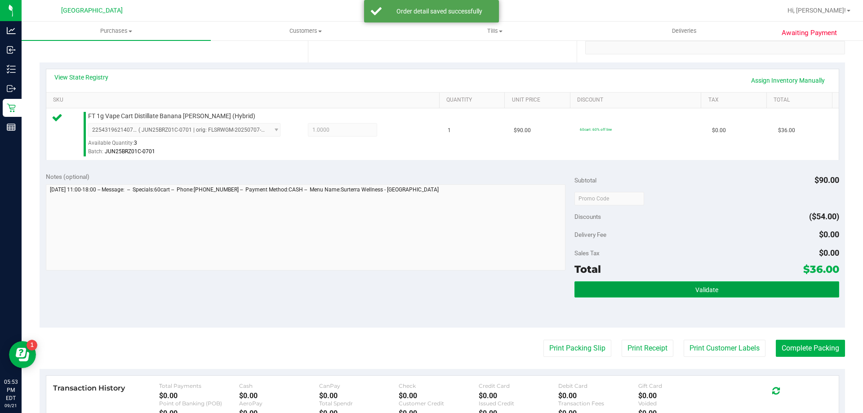
click at [694, 294] on button "Validate" at bounding box center [706, 289] width 264 height 16
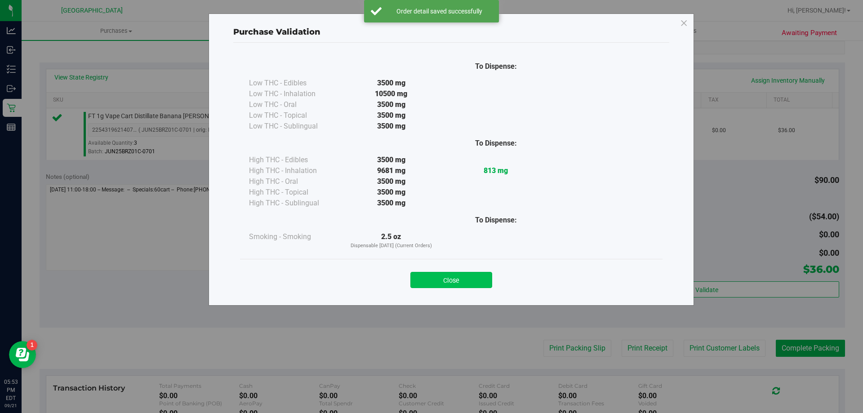
click at [450, 281] on button "Close" at bounding box center [451, 280] width 82 height 16
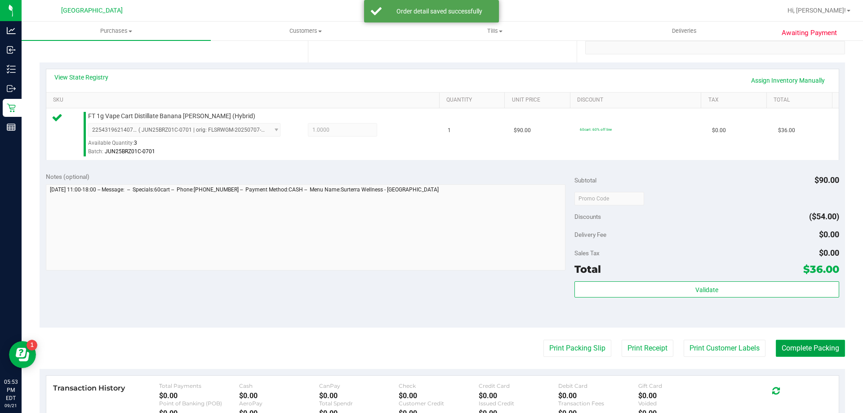
click at [814, 352] on button "Complete Packing" at bounding box center [810, 348] width 69 height 17
